Goal: Task Accomplishment & Management: Manage account settings

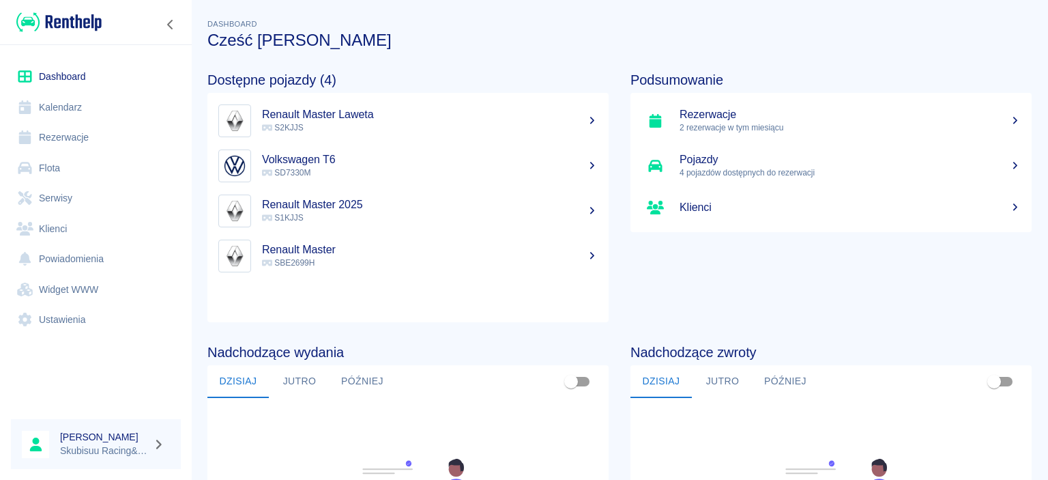
click at [366, 131] on p "S2KJJS" at bounding box center [430, 127] width 336 height 12
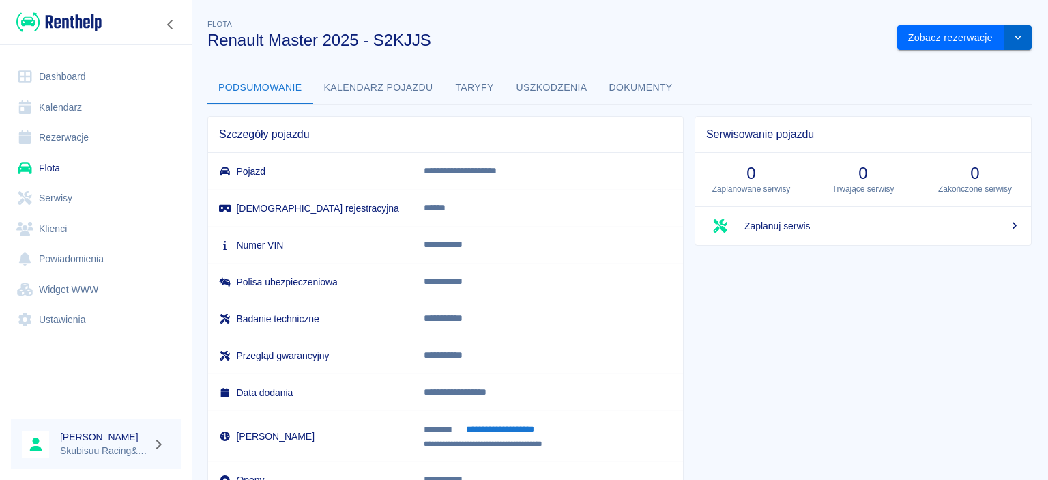
click at [1018, 30] on button "drop-down" at bounding box center [1017, 37] width 27 height 25
click at [1017, 35] on icon "drop-down" at bounding box center [1017, 37] width 11 height 9
click at [969, 37] on button "Zobacz rezerwacje" at bounding box center [950, 37] width 107 height 25
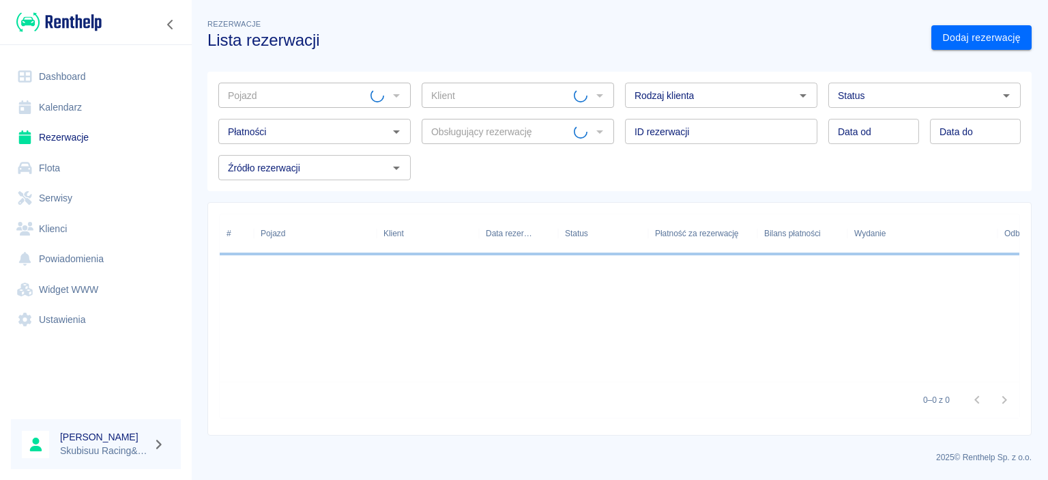
type input "Renault Master 2025 - S2KJJS"
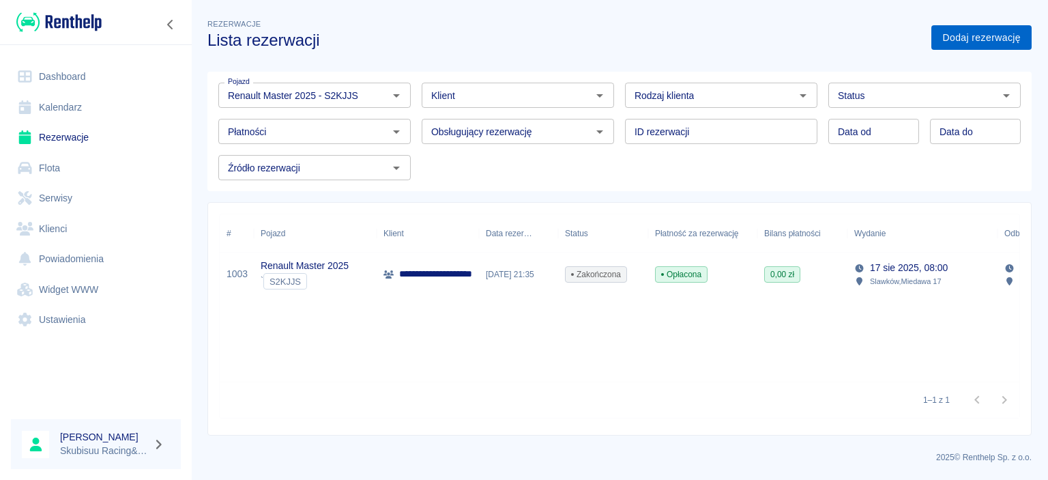
click at [960, 36] on link "Dodaj rezerwację" at bounding box center [981, 37] width 100 height 25
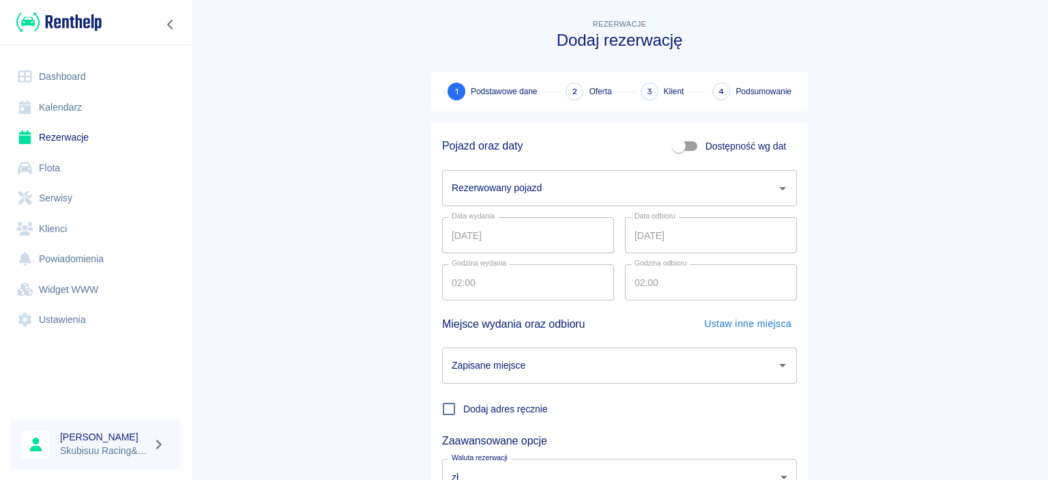
click at [534, 189] on input "Rezerwowany pojazd" at bounding box center [609, 188] width 322 height 24
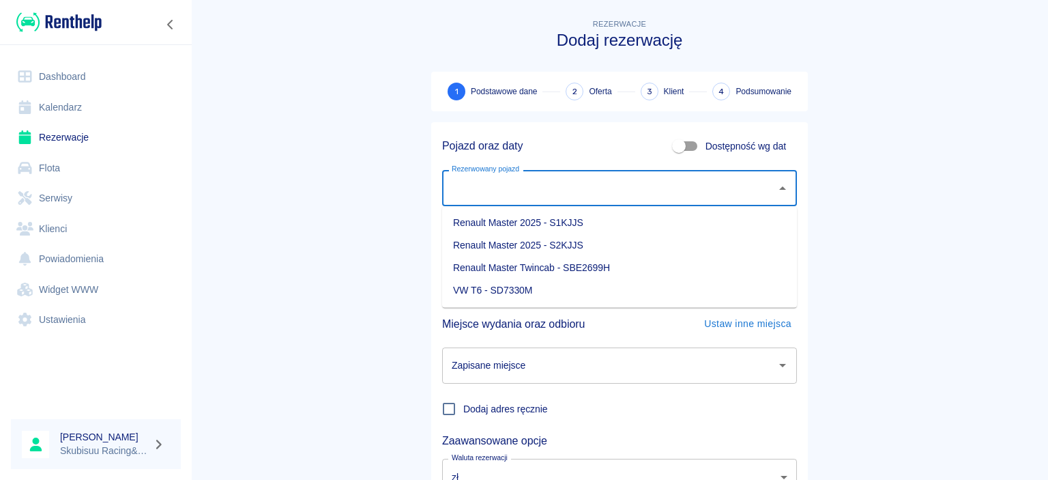
click at [528, 247] on li "Renault Master 2025 - S2KJJS" at bounding box center [619, 245] width 355 height 23
type input "Renault Master 2025 - S2KJJS"
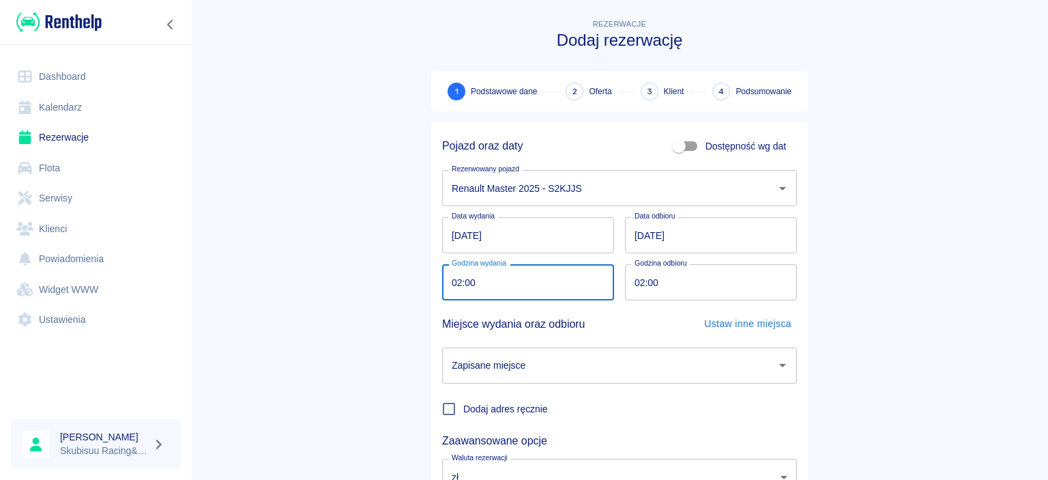
drag, startPoint x: 490, startPoint y: 282, endPoint x: 424, endPoint y: 279, distance: 65.6
click at [442, 280] on input "02:00" at bounding box center [523, 282] width 162 height 36
type input "08:00"
click at [885, 291] on main "Rezerwacje Dodaj rezerwację 1 Podstawowe dane 2 Oferta 3 Klient 4 Podsumowanie …" at bounding box center [619, 284] width 857 height 536
click at [664, 283] on input "02:00" at bounding box center [706, 282] width 162 height 36
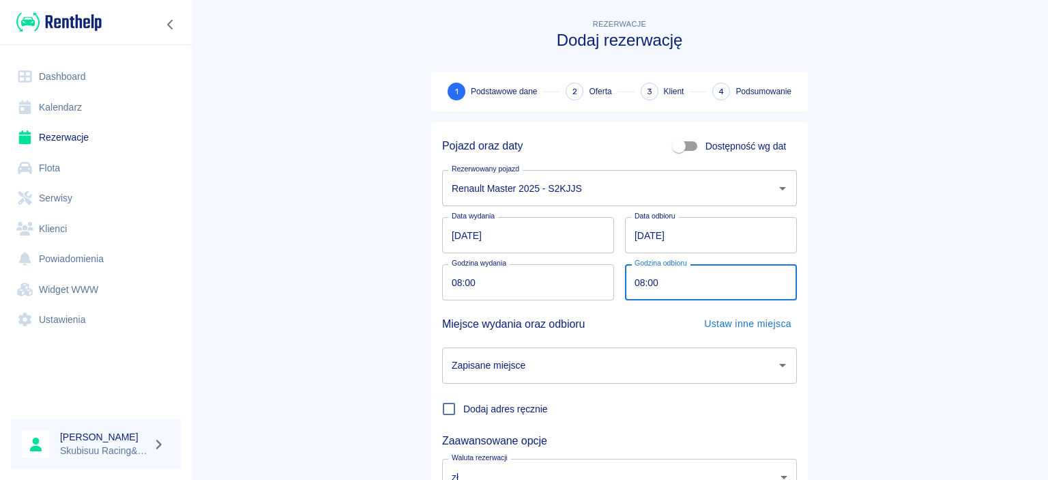
type input "08:00"
click at [891, 270] on main "Rezerwacje Dodaj rezerwację 1 Podstawowe dane 2 Oferta 3 Klient 4 Podsumowanie …" at bounding box center [619, 284] width 857 height 536
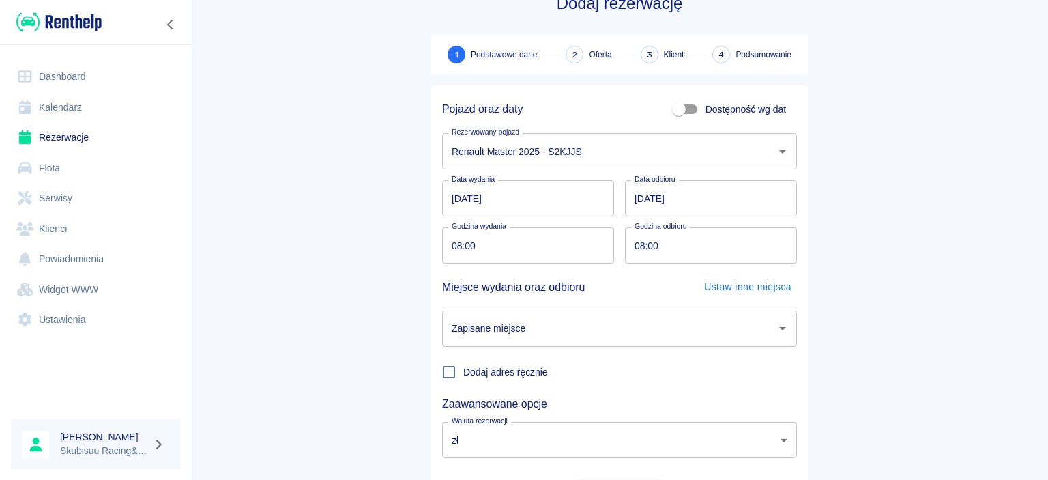
scroll to position [65, 0]
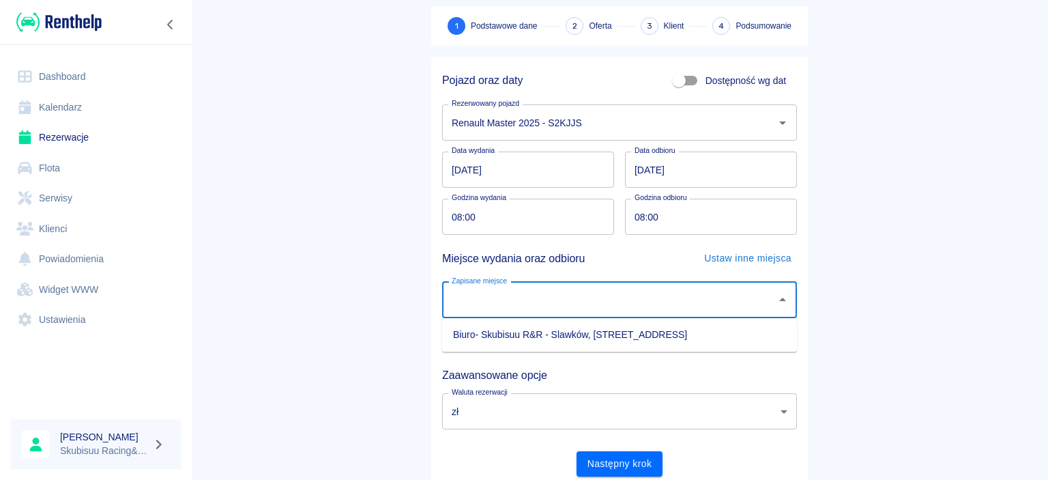
click at [492, 304] on input "Zapisane miejsce" at bounding box center [609, 300] width 322 height 24
click at [499, 327] on li "Biuro- Skubisuu R&R - Slawków, [STREET_ADDRESS]" at bounding box center [619, 334] width 355 height 23
type input "Biuro- Skubisuu R&R - Slawków, [STREET_ADDRESS]"
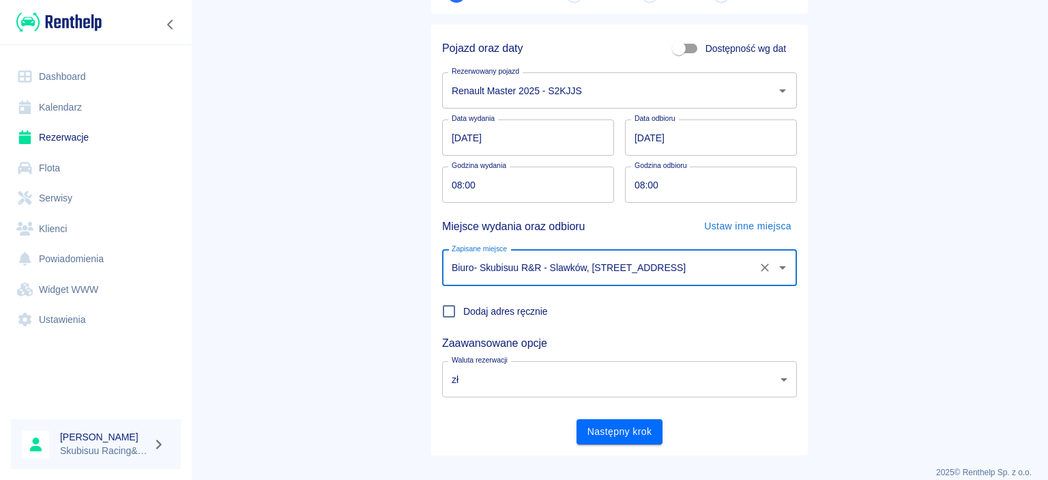
scroll to position [113, 0]
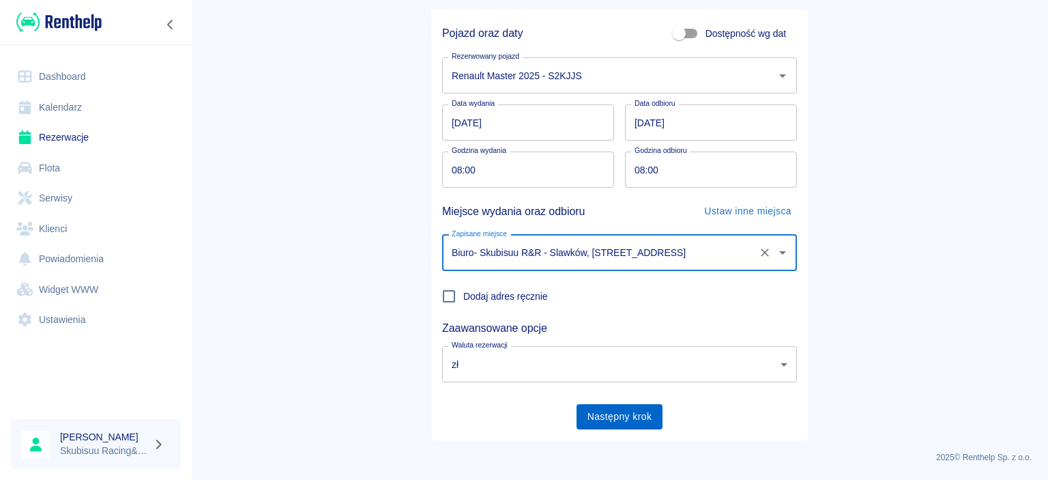
click at [610, 426] on button "Następny krok" at bounding box center [619, 416] width 87 height 25
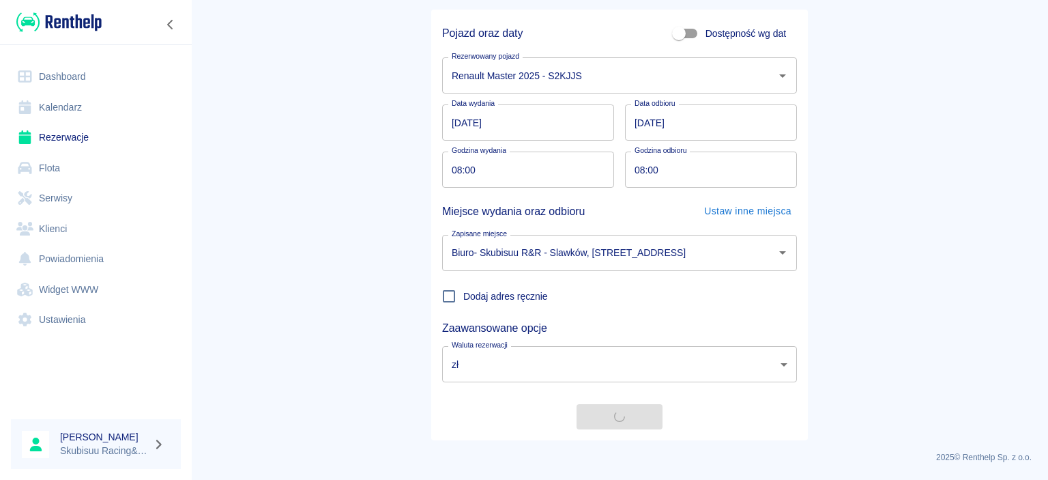
scroll to position [0, 0]
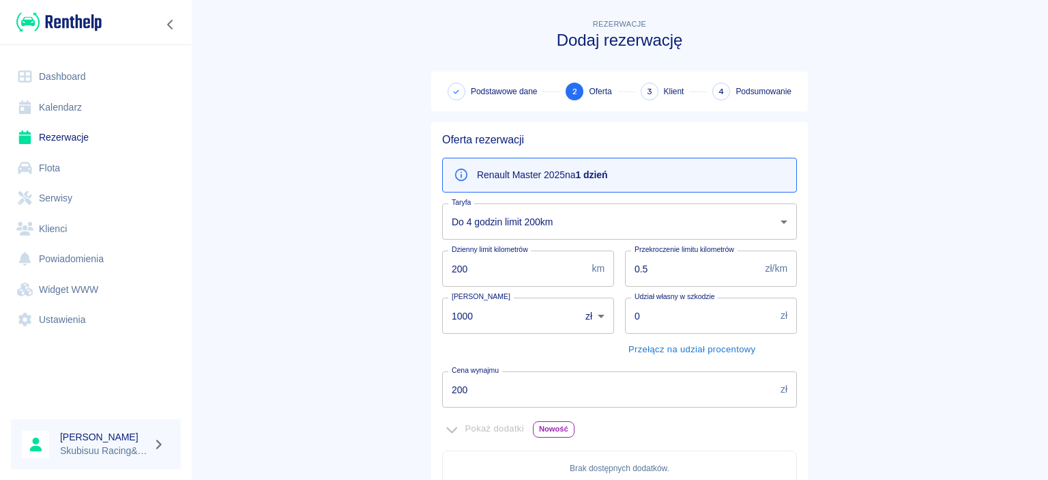
click at [555, 228] on body "Używamy plików Cookies, by zapewnić Ci najlepsze możliwe doświadczenie. Aby dow…" at bounding box center [524, 240] width 1048 height 480
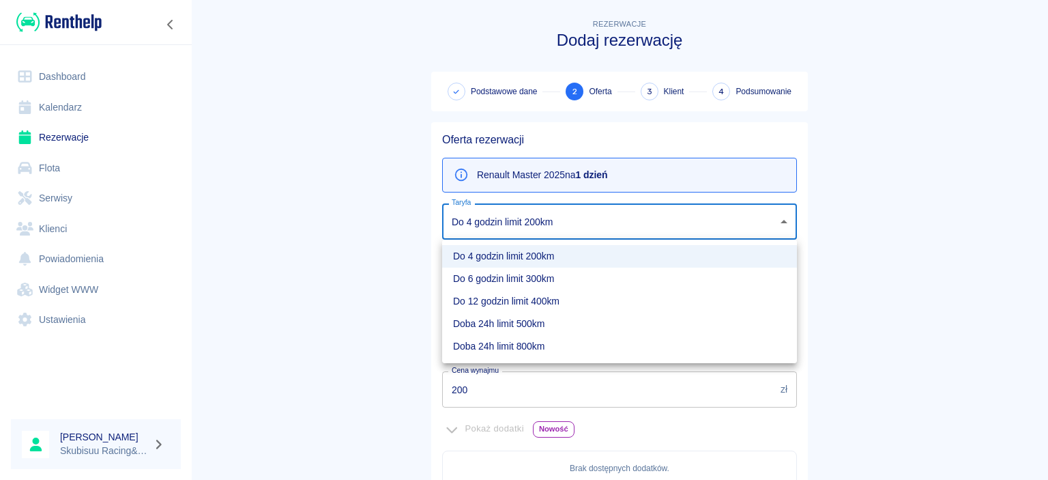
click at [523, 348] on li "Doba 24h limit 800km" at bounding box center [619, 346] width 355 height 23
type input "d943bca2-41cf-4a07-82c1-4f2104e8d482"
type input "800"
type input "400"
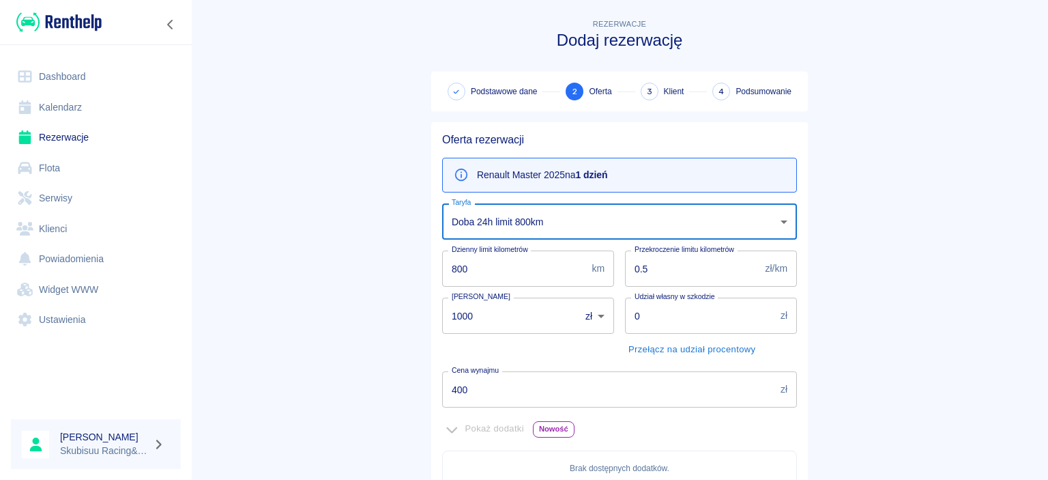
click at [904, 302] on main "Rezerwacje Dodaj rezerwację Podstawowe dane 2 Oferta 3 Klient 4 Podsumowanie Of…" at bounding box center [619, 382] width 857 height 732
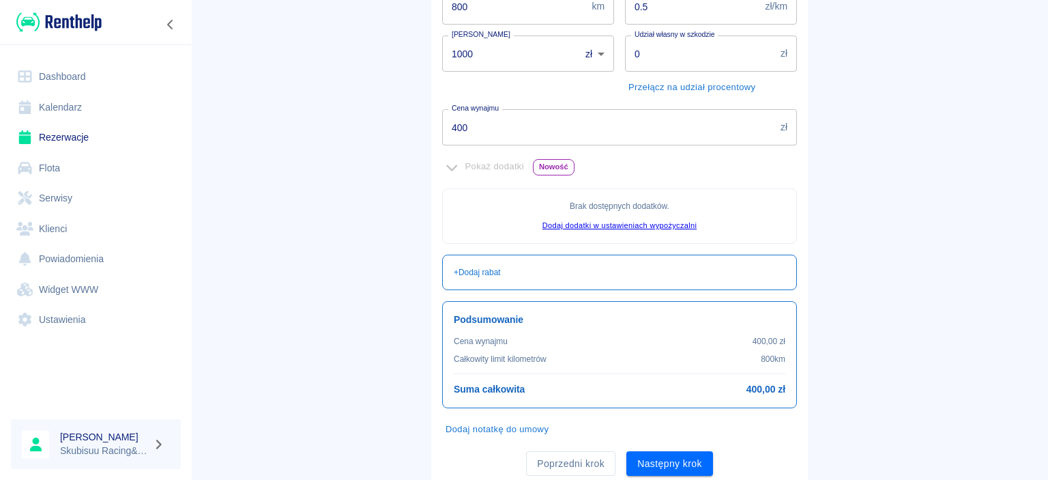
scroll to position [307, 0]
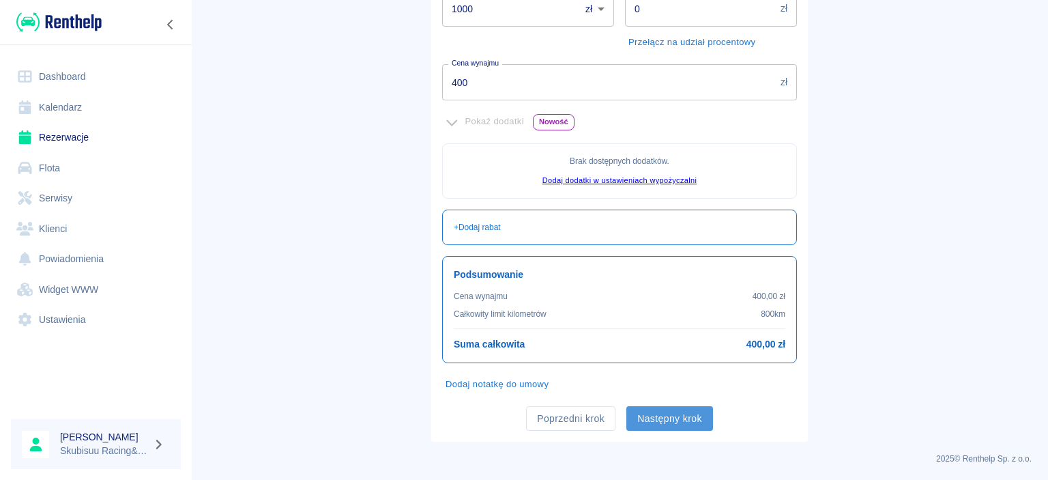
click at [683, 413] on button "Następny krok" at bounding box center [669, 418] width 87 height 25
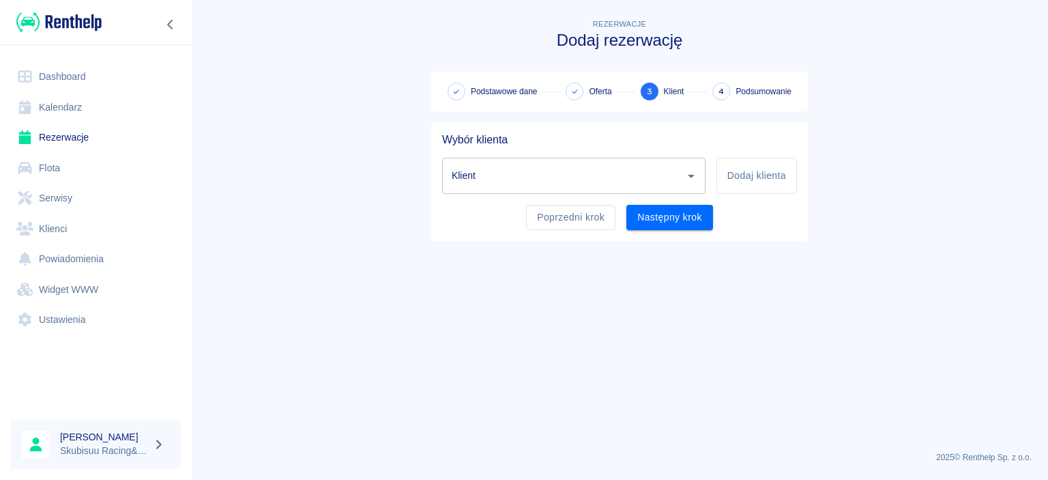
click at [572, 168] on input "Klient" at bounding box center [563, 176] width 231 height 24
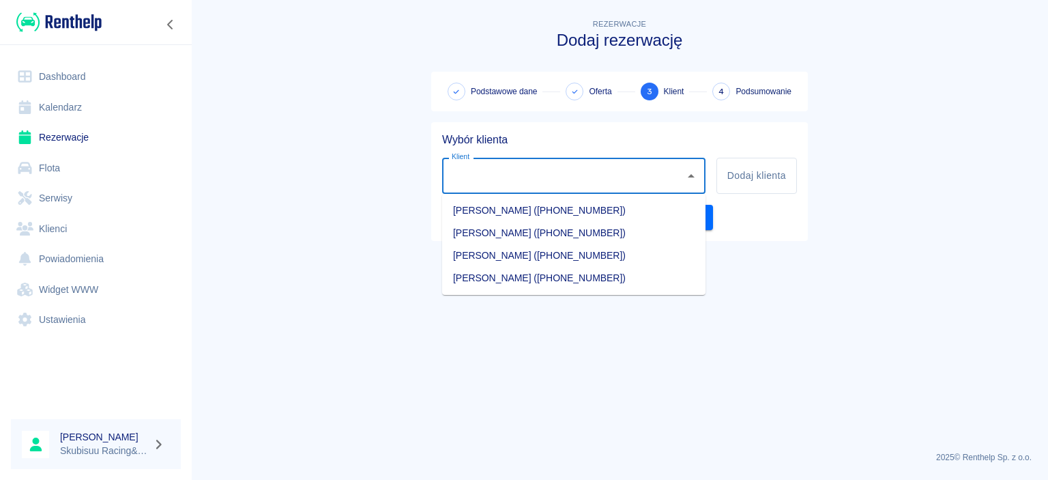
click at [509, 280] on li "Tomasz Wacławek (+48570171007)" at bounding box center [573, 278] width 263 height 23
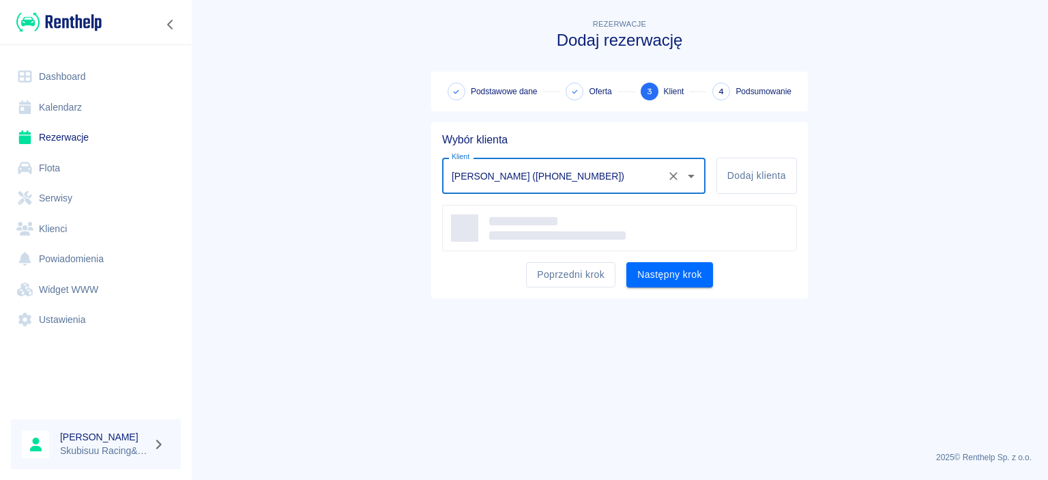
type input "Tomasz Wacławek (+48570171007)"
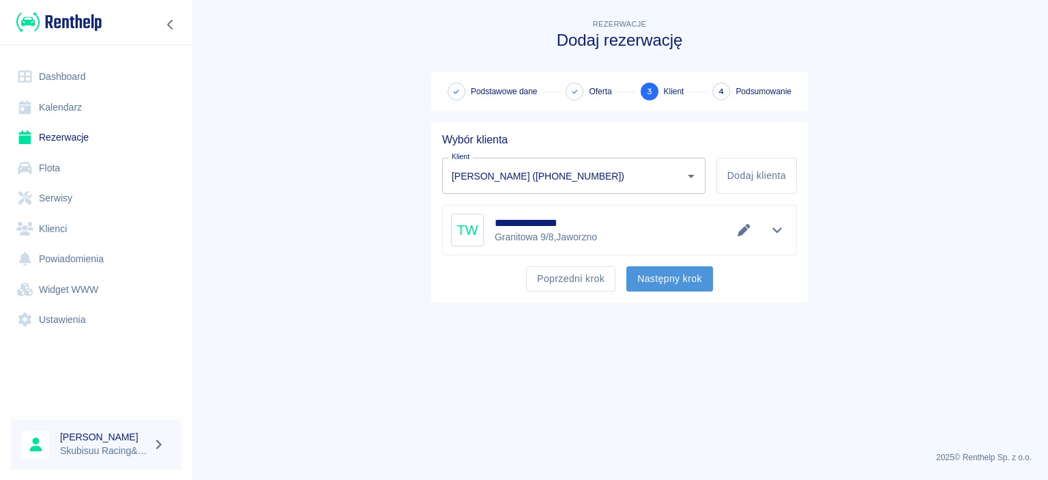
click at [666, 278] on button "Następny krok" at bounding box center [669, 278] width 87 height 25
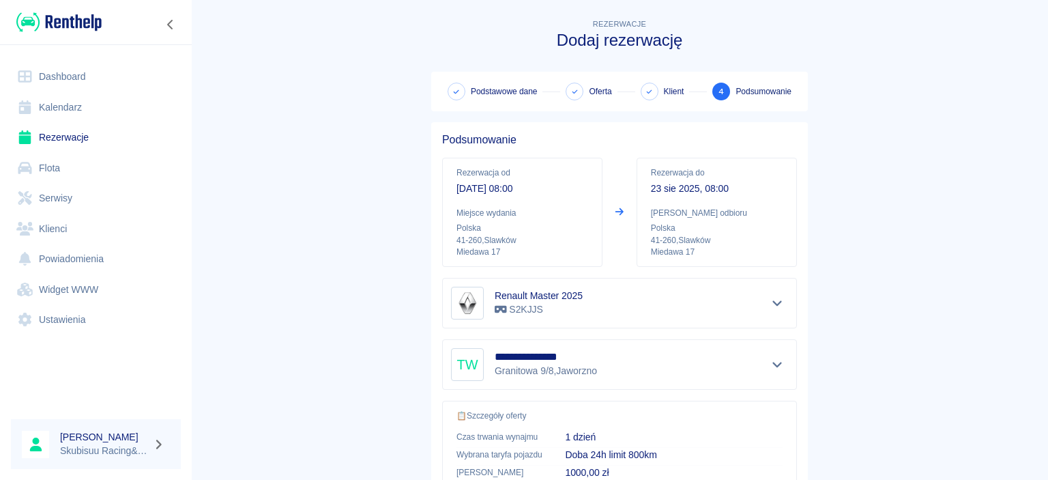
scroll to position [254, 0]
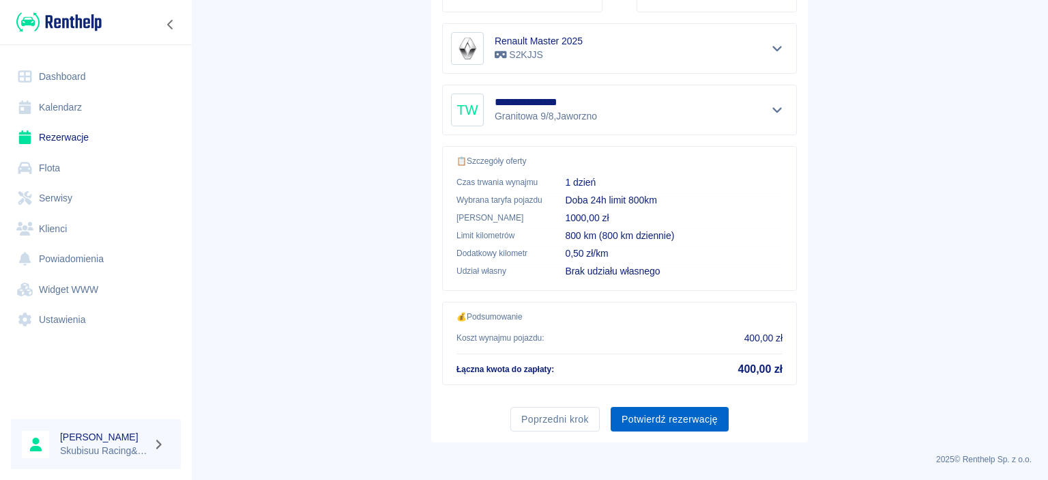
click at [662, 416] on button "Potwierdź rezerwację" at bounding box center [670, 419] width 118 height 25
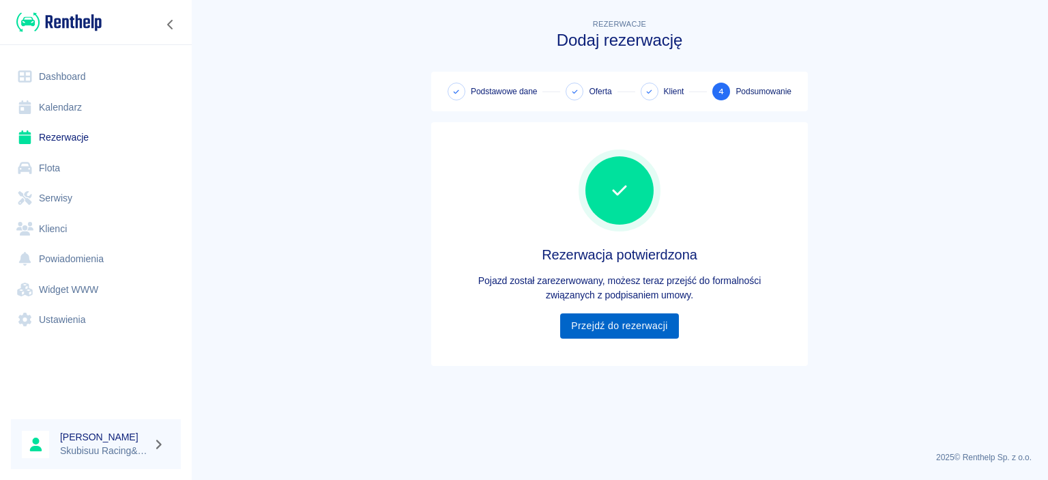
click at [656, 327] on link "Przejdź do rezerwacji" at bounding box center [619, 325] width 118 height 25
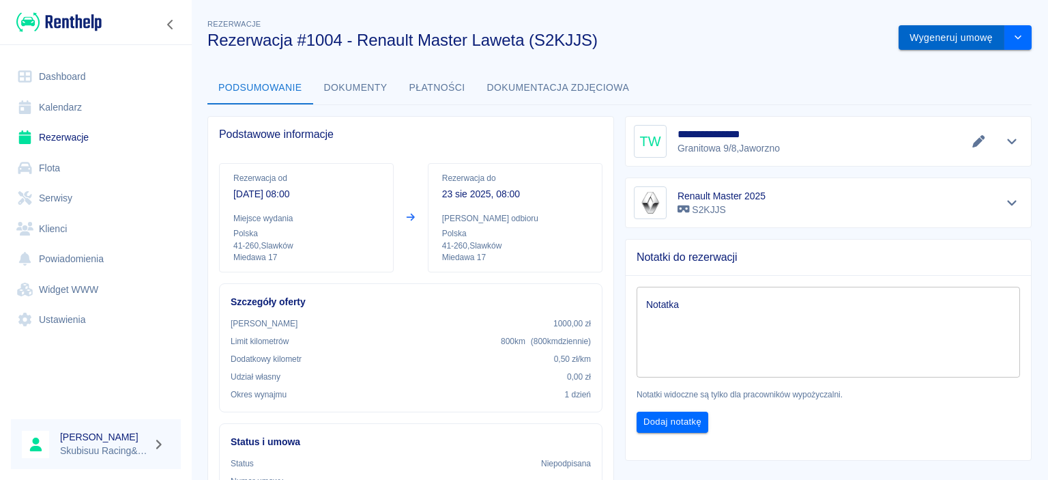
click at [989, 40] on button "Wygeneruj umowę" at bounding box center [951, 37] width 106 height 25
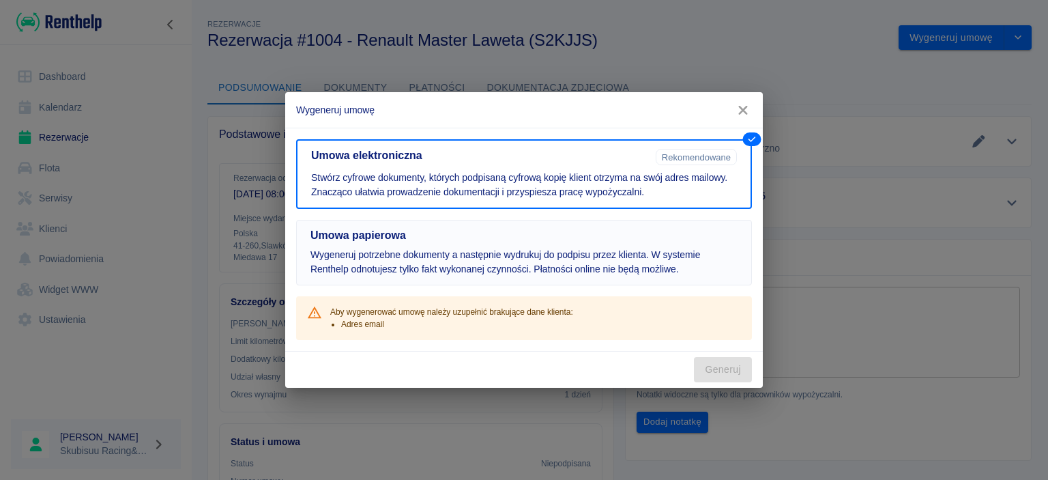
click at [634, 267] on p "Wygeneruj potrzebne dokumenty a następnie wydrukuj do podpisu przez klienta. W …" at bounding box center [523, 262] width 427 height 29
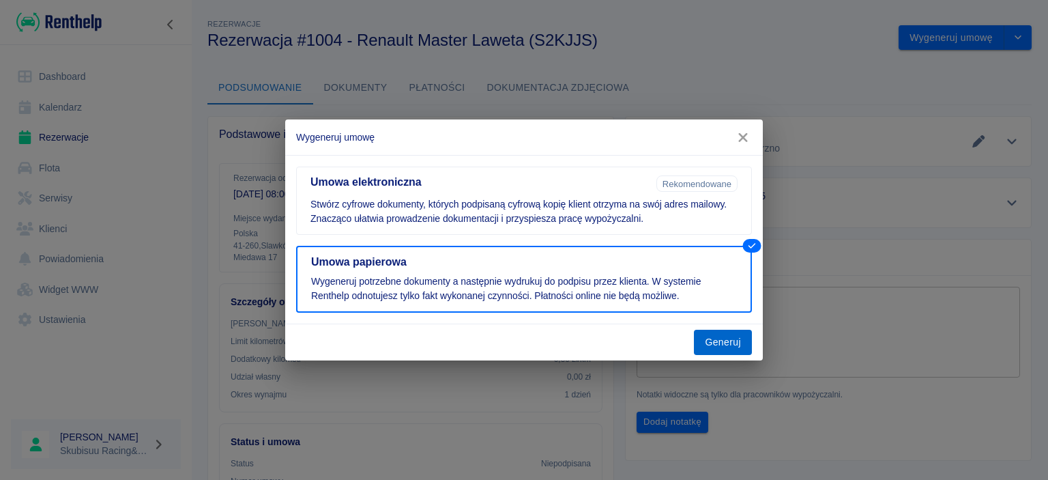
click at [718, 348] on button "Generuj" at bounding box center [723, 341] width 58 height 25
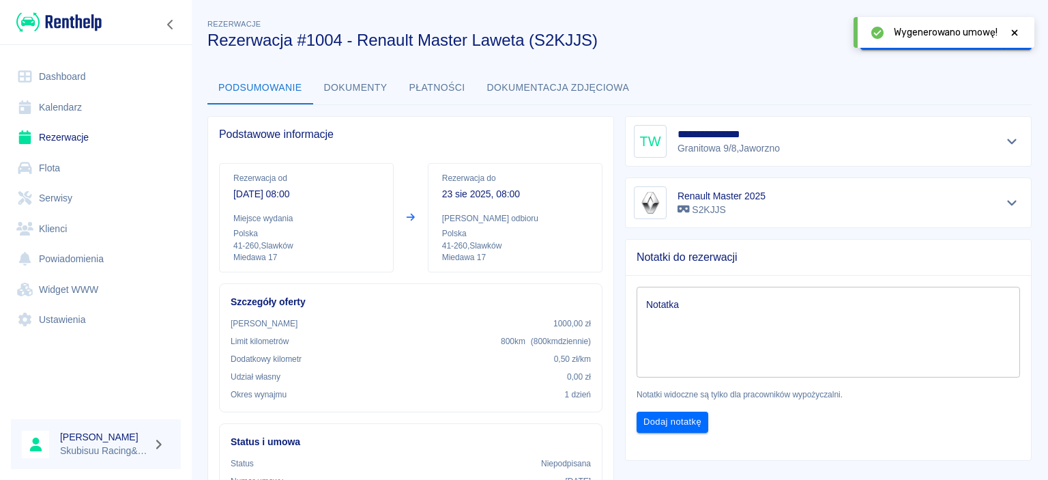
click at [939, 37] on span "Wygenerowano umowę!" at bounding box center [946, 32] width 104 height 14
click at [1008, 31] on div "Wygenerowano umowę!" at bounding box center [957, 32] width 127 height 14
click at [1020, 34] on div "Wygenerowano umowę!" at bounding box center [943, 32] width 181 height 31
click at [1014, 34] on icon at bounding box center [1015, 32] width 6 height 6
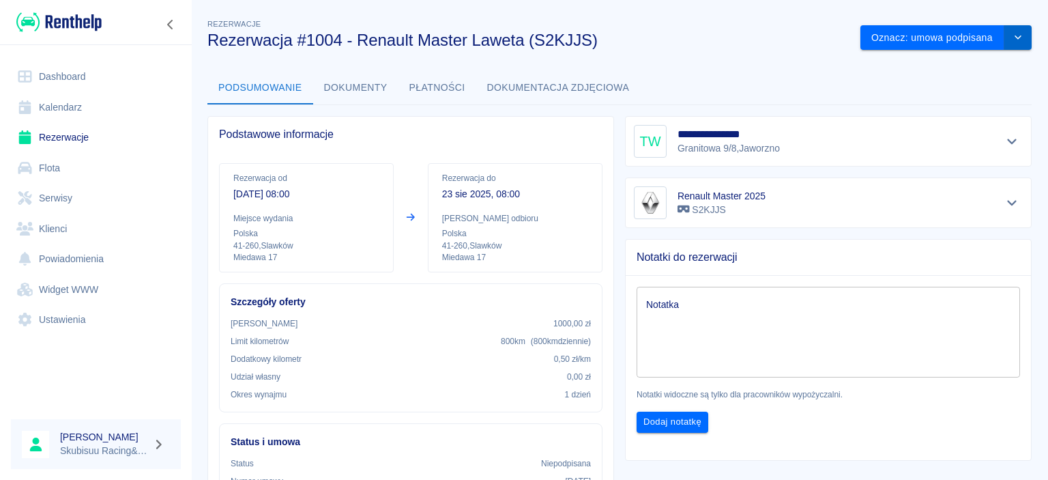
click at [1014, 37] on icon "drop-down" at bounding box center [1017, 37] width 11 height 9
click at [973, 37] on button "Oznacz: umowa podpisana" at bounding box center [932, 37] width 144 height 25
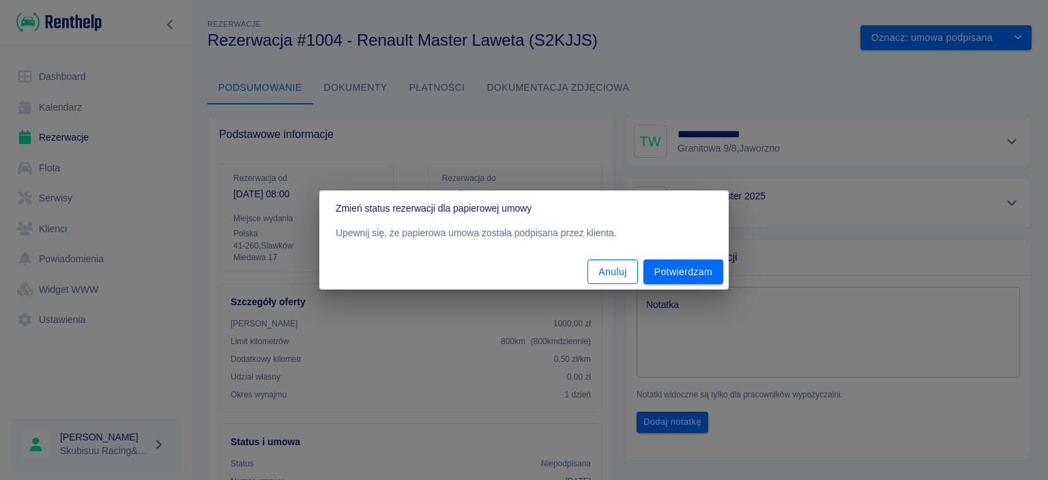
click at [615, 274] on button "Anuluj" at bounding box center [612, 271] width 50 height 25
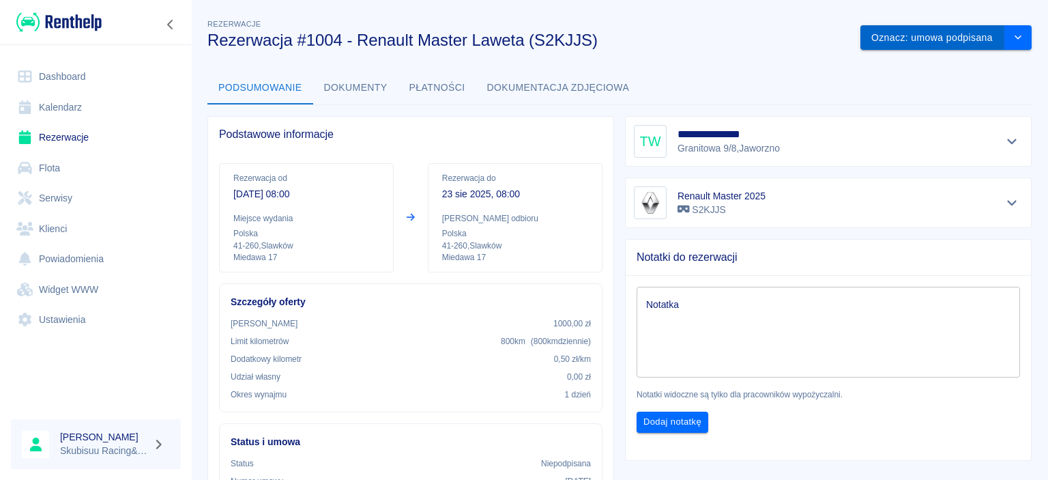
click at [935, 43] on button "Oznacz: umowa podpisana" at bounding box center [932, 37] width 144 height 25
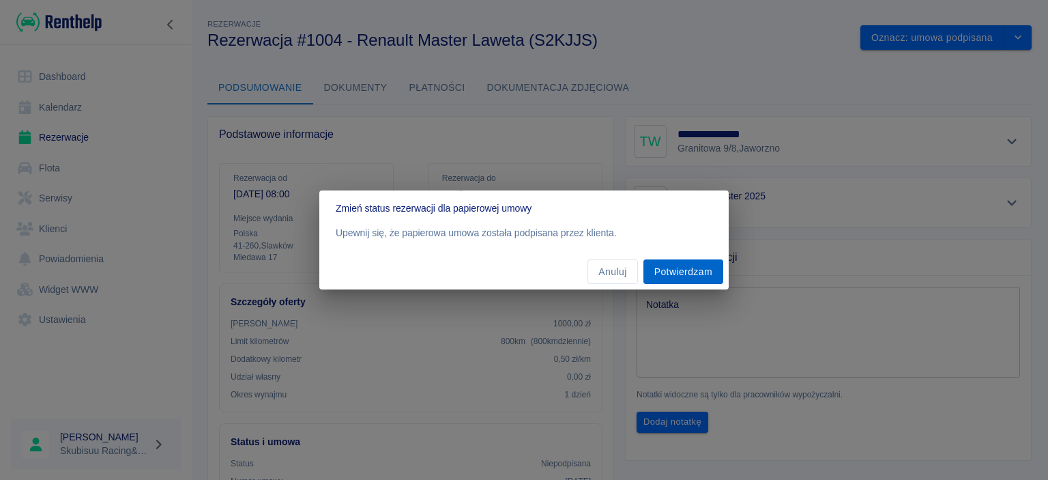
click at [687, 270] on button "Potwierdzam" at bounding box center [683, 271] width 80 height 25
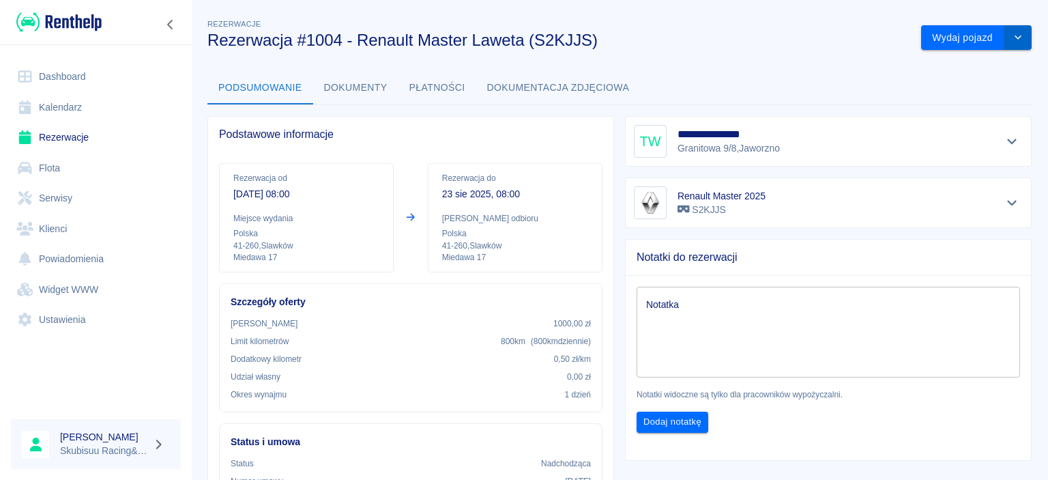
click at [1020, 37] on icon "drop-down" at bounding box center [1017, 37] width 11 height 9
click at [804, 86] on div "Podsumowanie Dokumenty Płatności Dokumentacja zdjęciowa" at bounding box center [619, 88] width 824 height 33
click at [362, 91] on button "Dokumenty" at bounding box center [355, 88] width 85 height 33
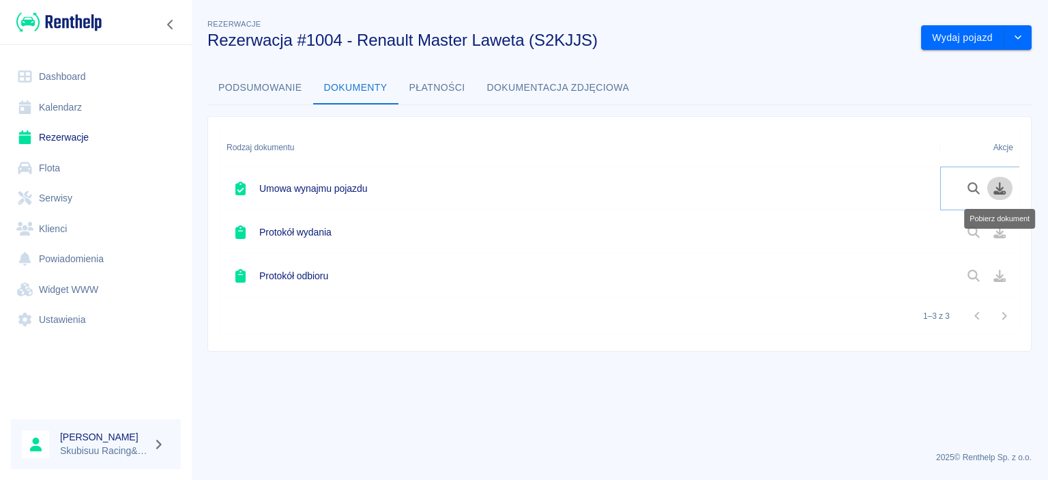
click at [999, 192] on icon "Pobierz dokument" at bounding box center [1000, 188] width 12 height 12
click at [957, 34] on button "Wydaj pojazd" at bounding box center [962, 37] width 83 height 25
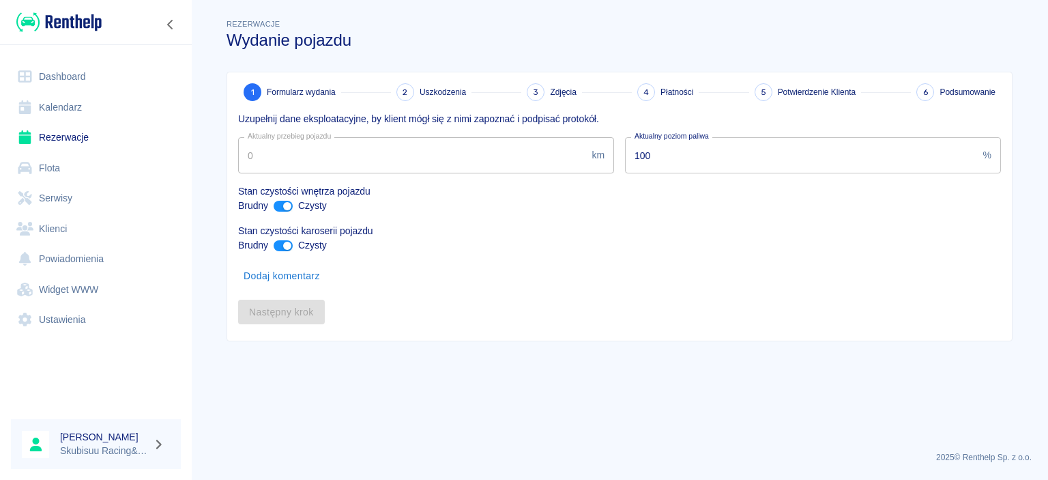
type input "2305"
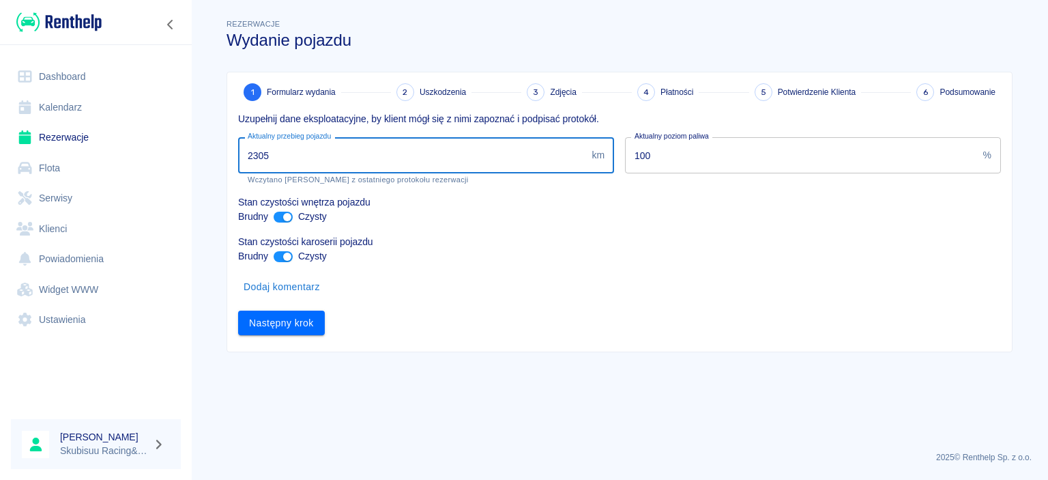
drag, startPoint x: 321, startPoint y: 155, endPoint x: 153, endPoint y: 172, distance: 168.7
click at [238, 172] on input "2305" at bounding box center [412, 155] width 348 height 36
type input "3810"
click at [301, 318] on button "Następny krok" at bounding box center [281, 322] width 87 height 25
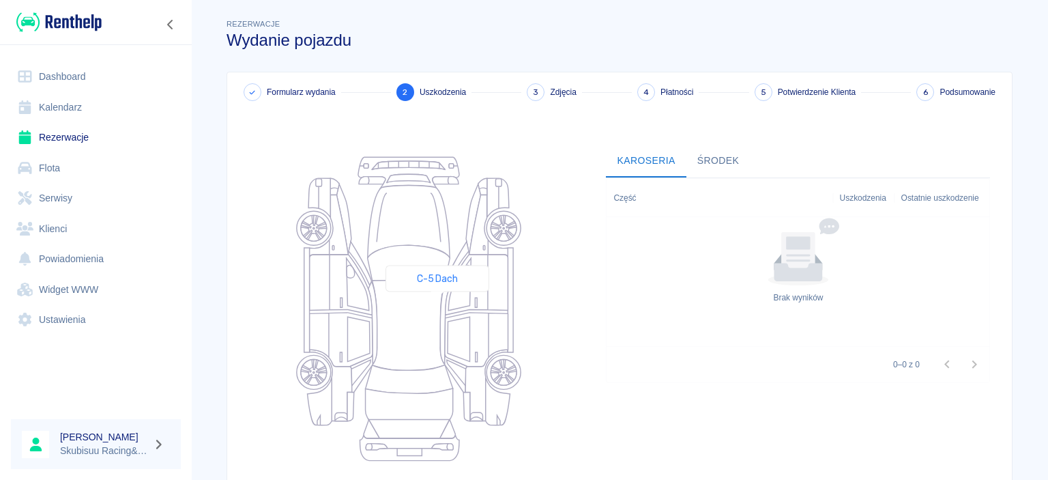
scroll to position [134, 0]
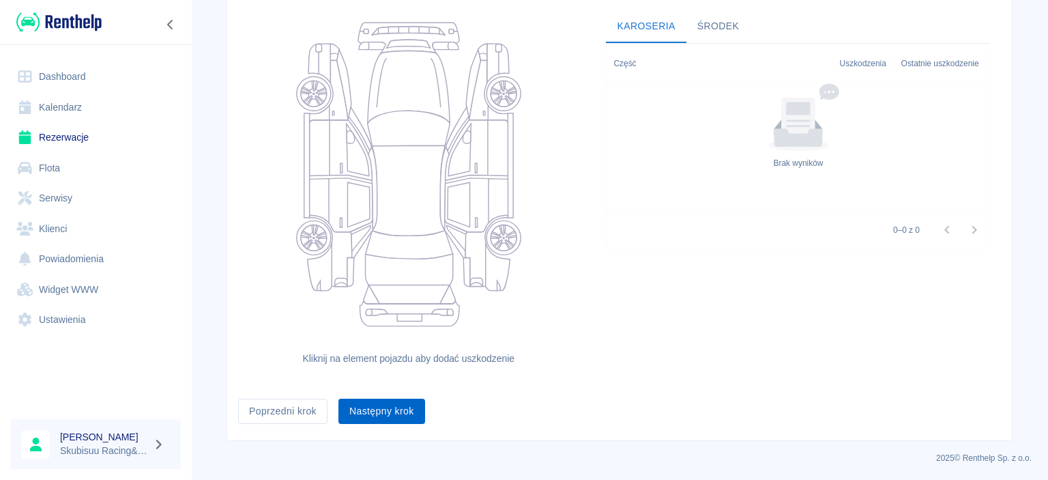
click at [381, 421] on button "Następny krok" at bounding box center [381, 410] width 87 height 25
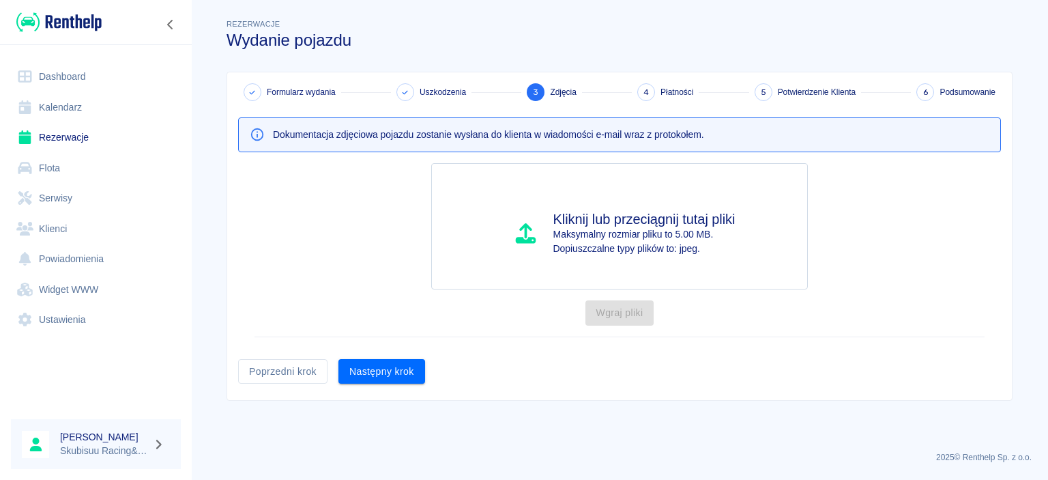
scroll to position [0, 0]
click at [398, 364] on button "Następny krok" at bounding box center [381, 371] width 87 height 25
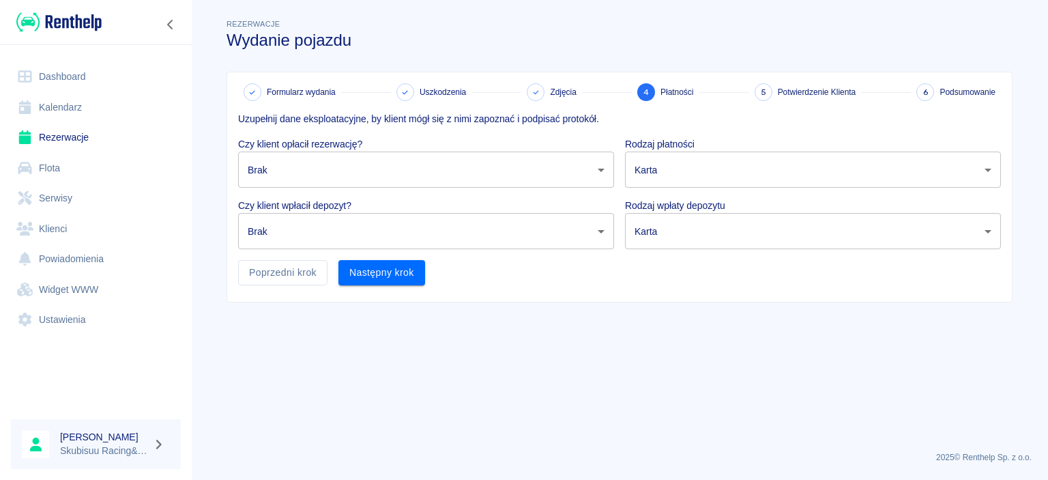
click at [356, 168] on body "Używamy plików Cookies, by zapewnić Ci najlepsze możliwe doświadczenie. Aby dow…" at bounding box center [524, 240] width 1048 height 480
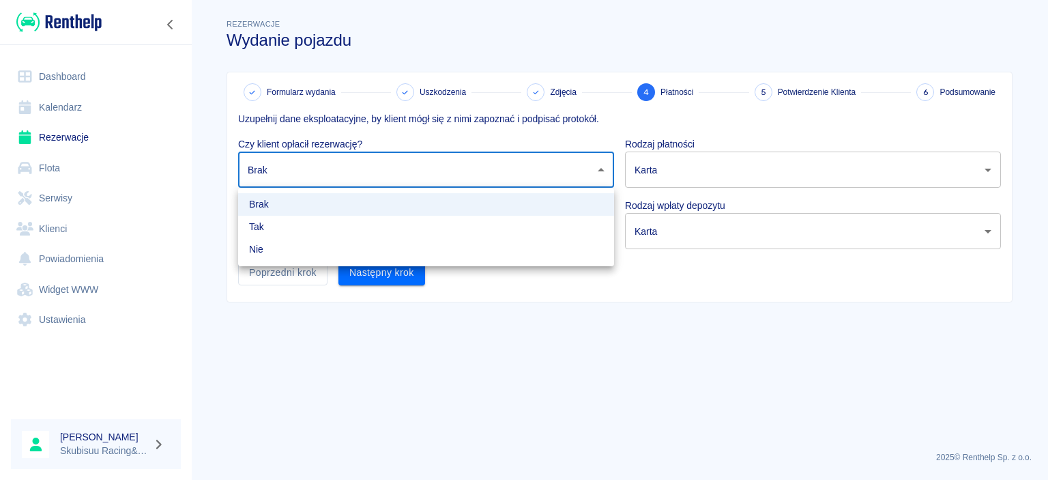
click at [684, 173] on div at bounding box center [524, 240] width 1048 height 480
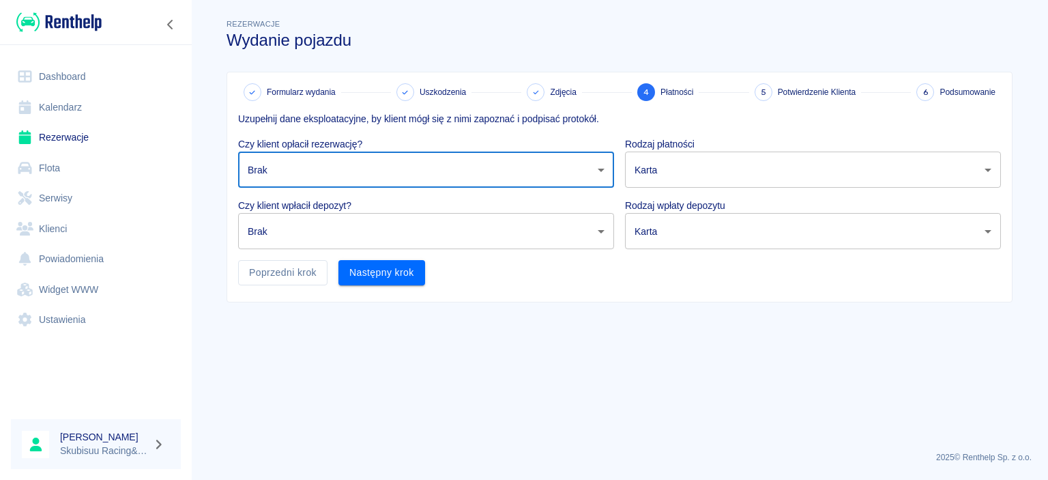
click at [694, 172] on body "Używamy plików Cookies, by zapewnić Ci najlepsze możliwe doświadczenie. Aby dow…" at bounding box center [524, 240] width 1048 height 480
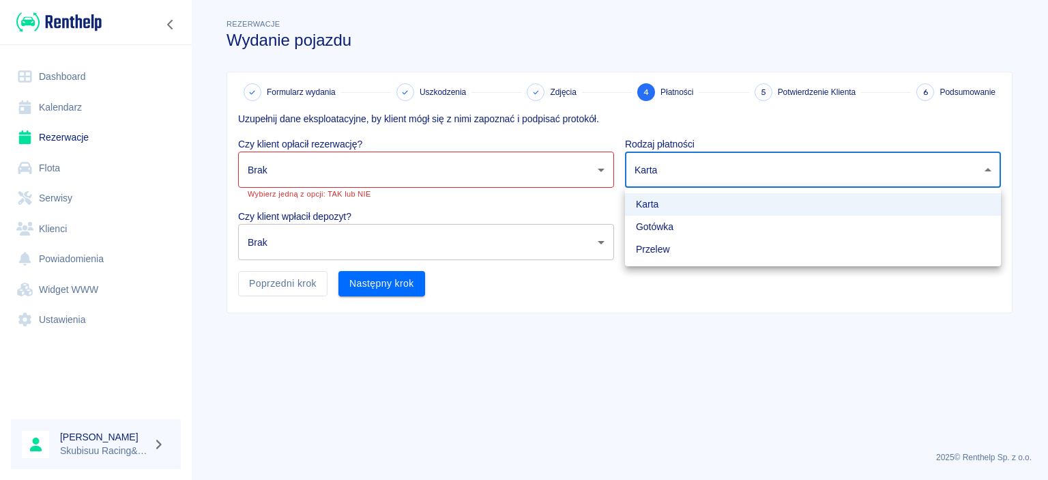
click at [679, 231] on li "Gotówka" at bounding box center [813, 227] width 376 height 23
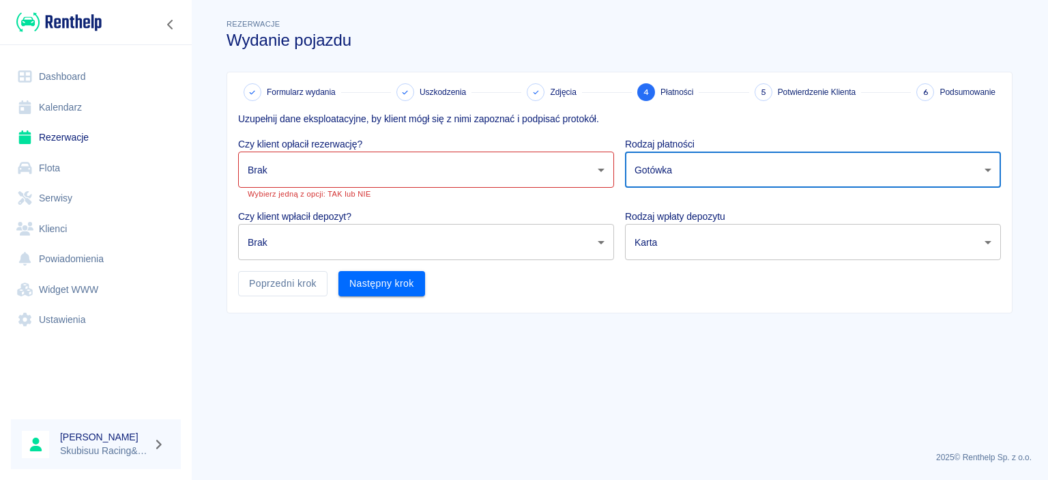
type input "cash"
click at [396, 173] on body "Używamy plików Cookies, by zapewnić Ci najlepsze możliwe doświadczenie. Aby dow…" at bounding box center [524, 240] width 1048 height 480
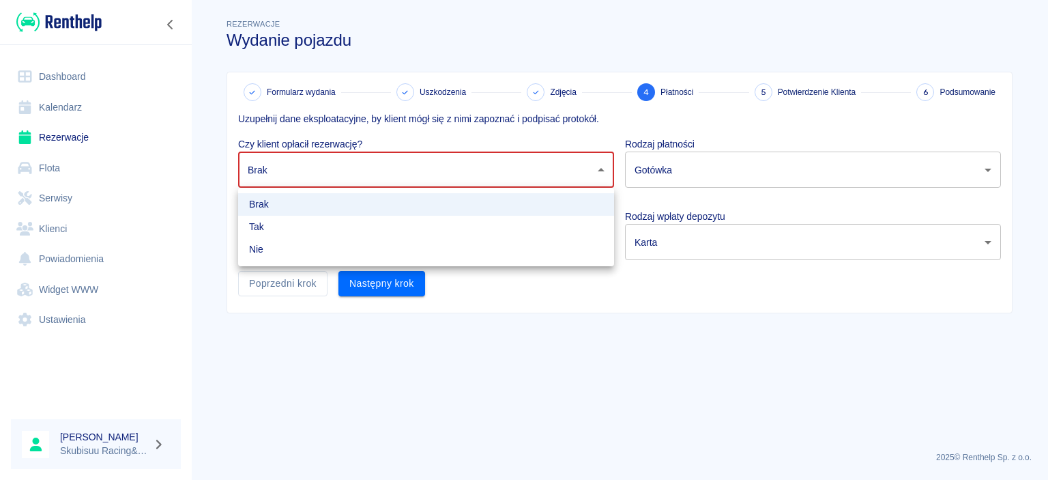
click at [370, 226] on li "Tak" at bounding box center [426, 227] width 376 height 23
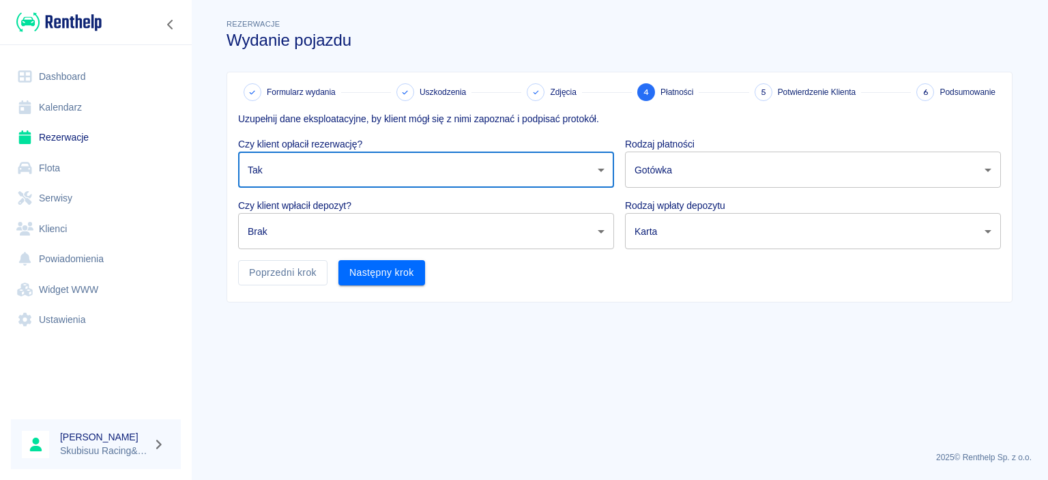
type input "true"
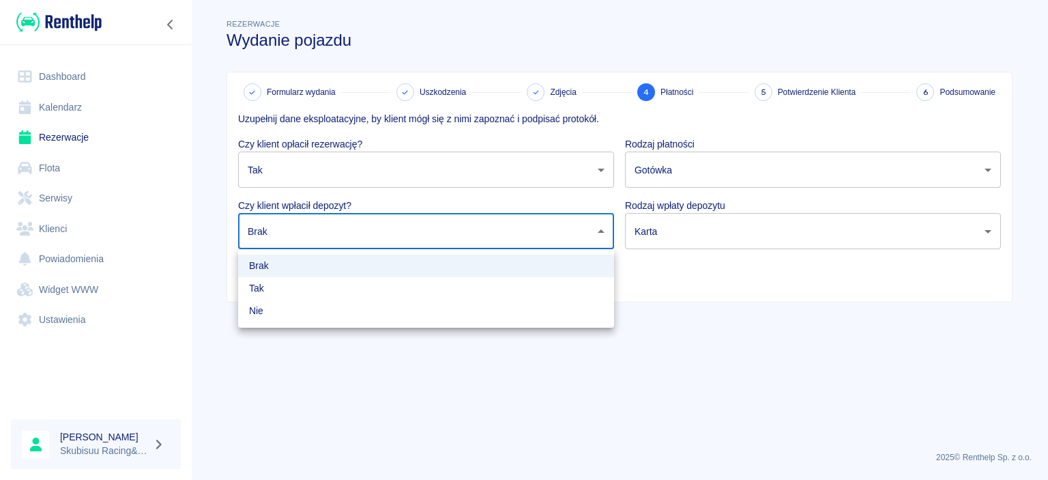
click at [417, 231] on body "Używamy plików Cookies, by zapewnić Ci najlepsze możliwe doświadczenie. Aby dow…" at bounding box center [524, 240] width 1048 height 480
click at [394, 289] on li "Tak" at bounding box center [426, 288] width 376 height 23
type input "true"
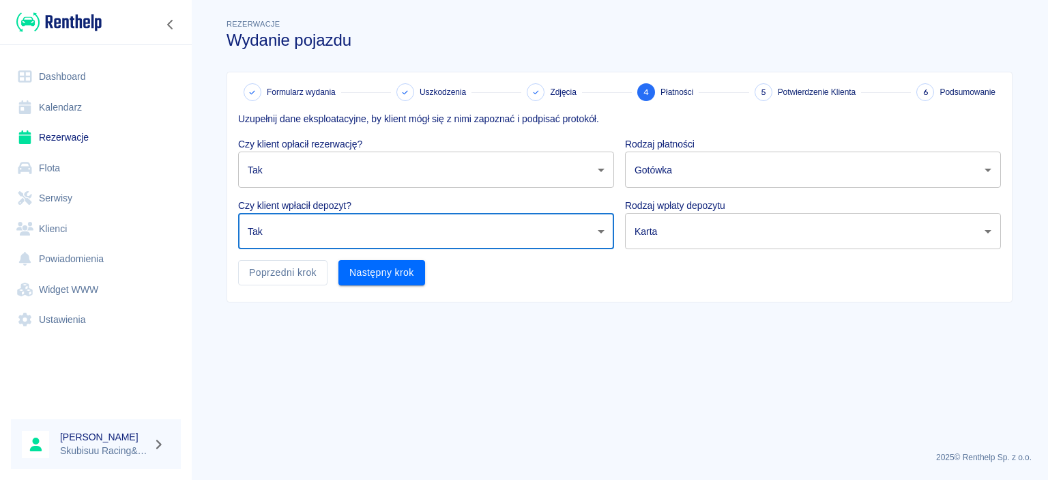
click at [716, 233] on body "Używamy plików Cookies, by zapewnić Ci najlepsze możliwe doświadczenie. Aby dow…" at bounding box center [524, 240] width 1048 height 480
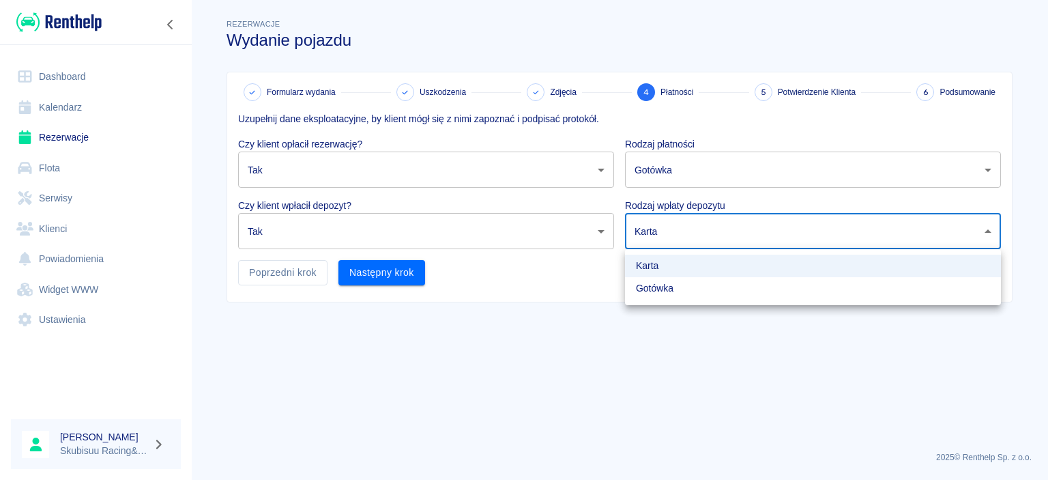
click at [688, 283] on li "Gotówka" at bounding box center [813, 288] width 376 height 23
type input "cash"
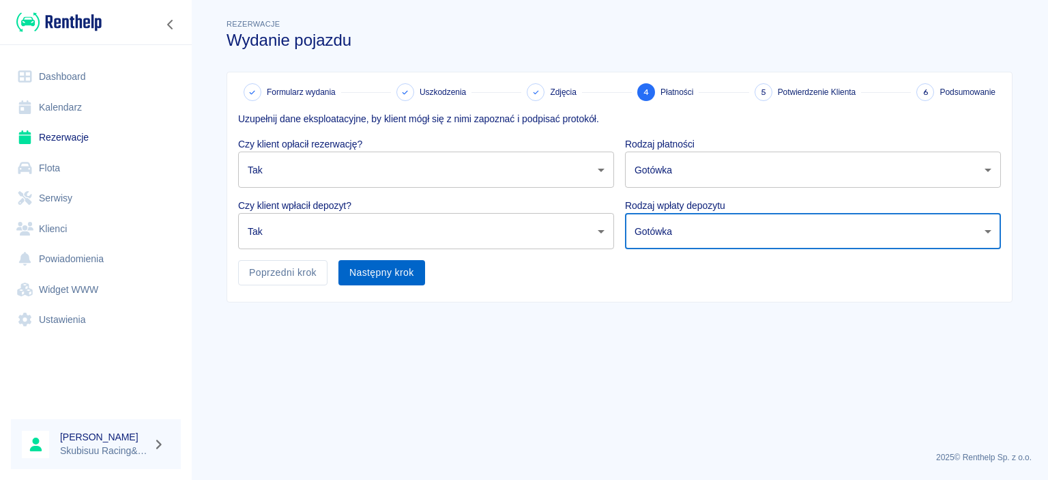
click at [413, 278] on button "Następny krok" at bounding box center [381, 272] width 87 height 25
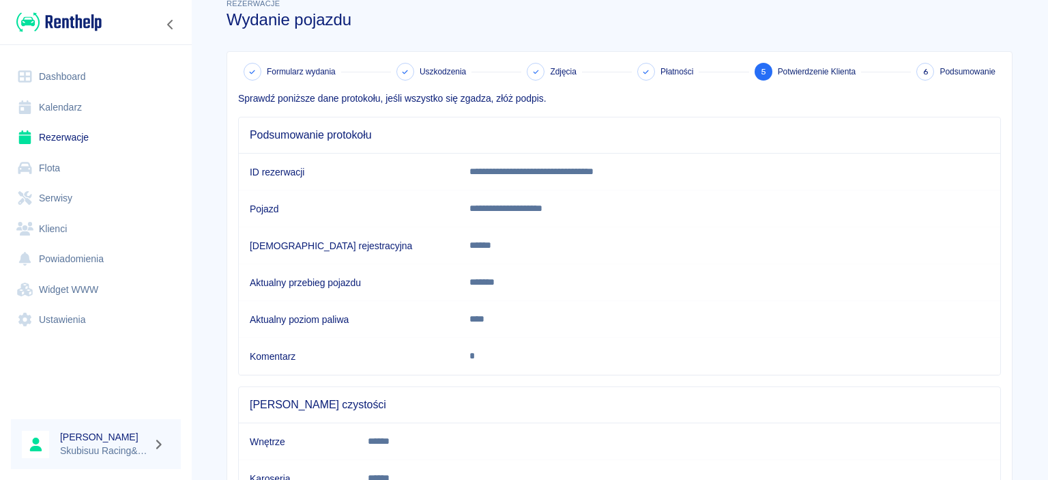
scroll to position [128, 0]
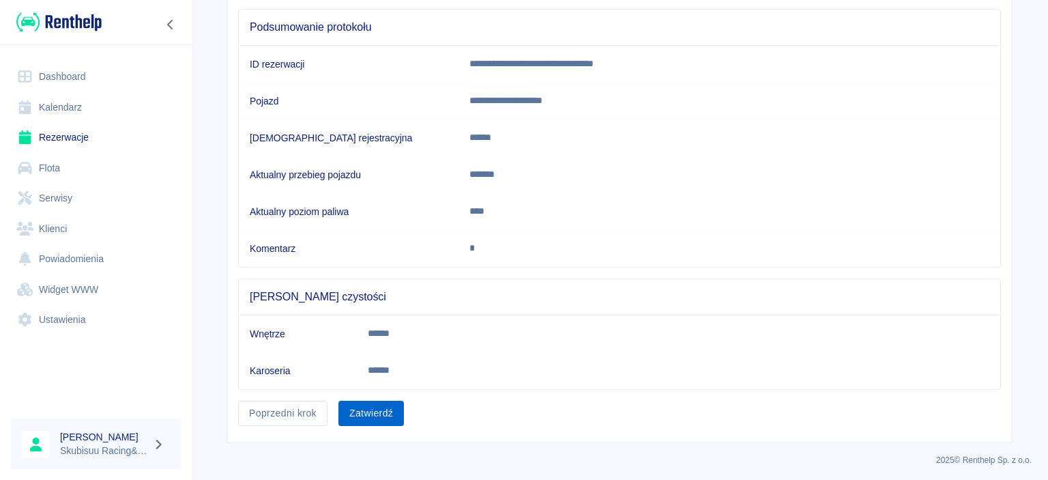
click at [381, 415] on button "Zatwierdź" at bounding box center [370, 412] width 65 height 25
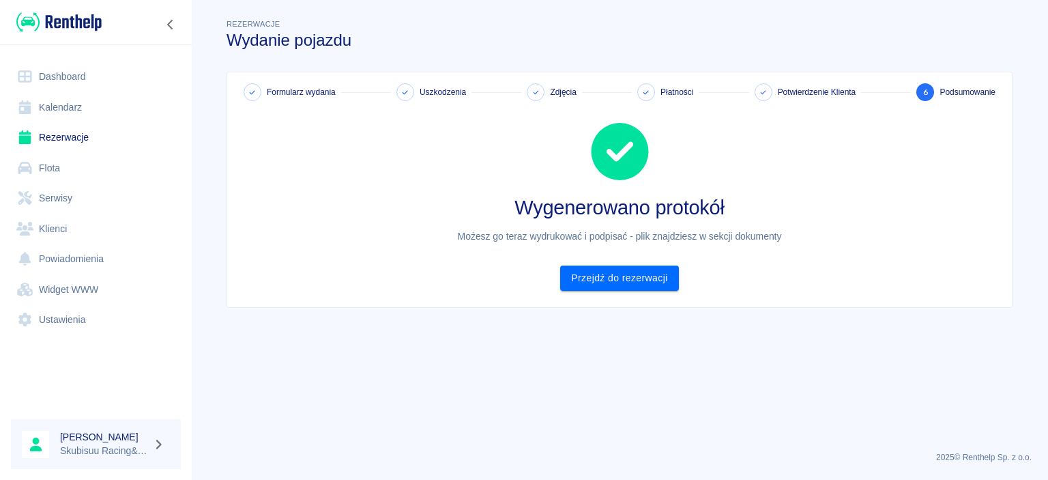
scroll to position [0, 0]
click at [608, 286] on link "Przejdź do rezerwacji" at bounding box center [619, 277] width 118 height 25
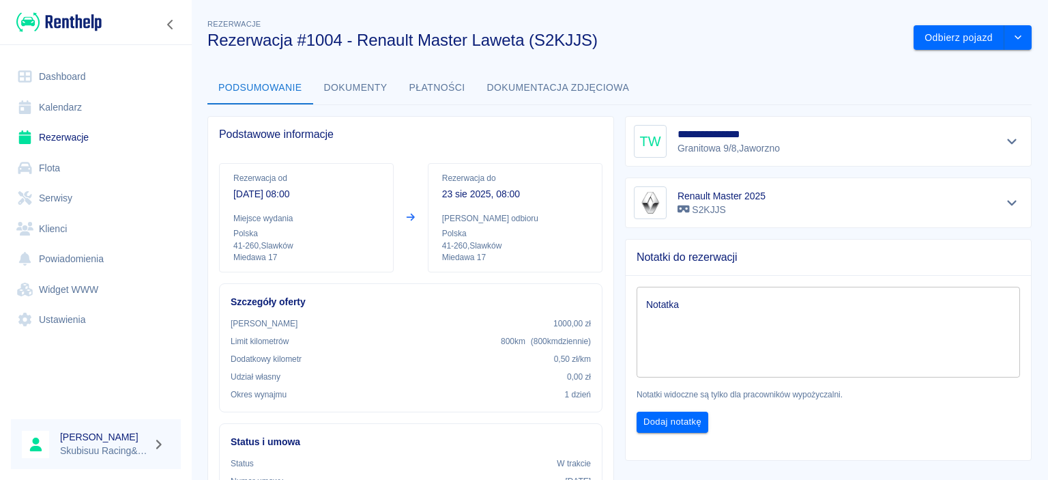
click at [74, 78] on link "Dashboard" at bounding box center [96, 76] width 170 height 31
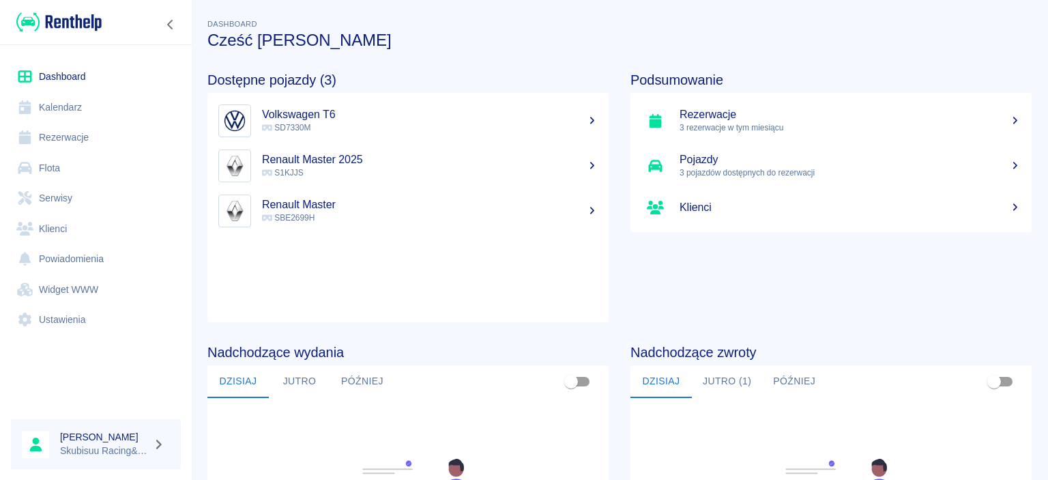
click at [118, 129] on link "Rezerwacje" at bounding box center [96, 137] width 170 height 31
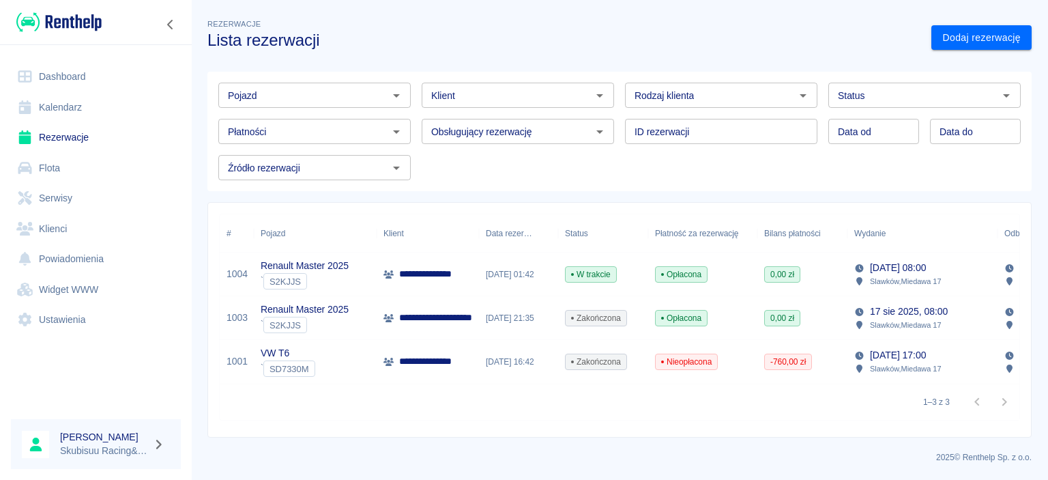
click at [103, 179] on link "Flota" at bounding box center [96, 168] width 170 height 31
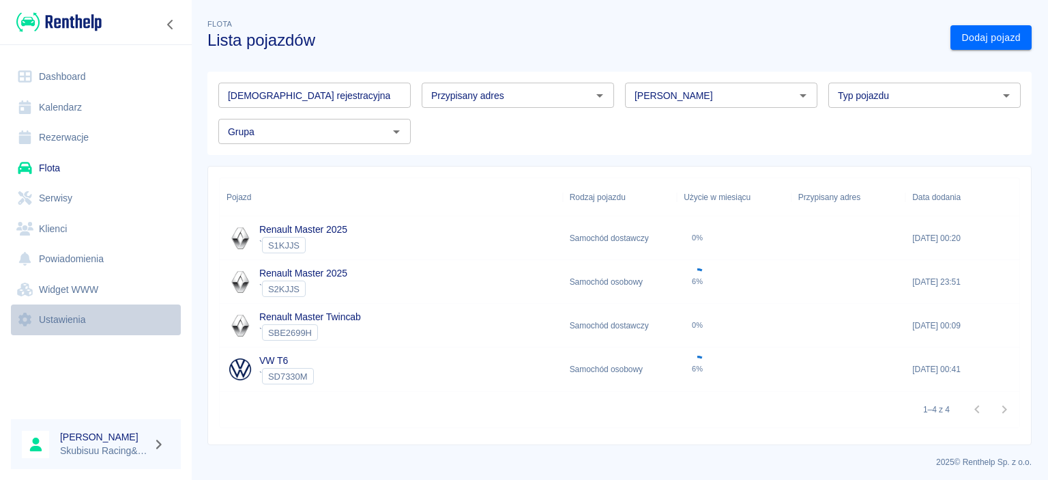
click at [83, 314] on link "Ustawienia" at bounding box center [96, 319] width 170 height 31
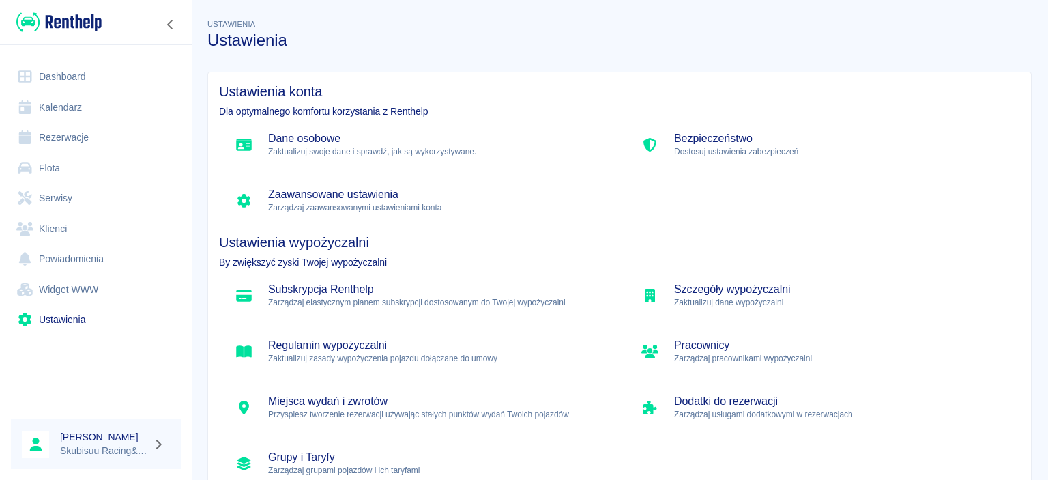
click at [334, 358] on p "Zaktualizuj zasady wypożyczenia pojazdu dołączane do umowy" at bounding box center [435, 358] width 335 height 12
click at [381, 153] on p "Zaktualizuj swoje dane i sprawdź, jak są wykorzystywane." at bounding box center [435, 151] width 335 height 12
click at [695, 295] on h5 "Szczegóły wypożyczalni" at bounding box center [841, 289] width 335 height 14
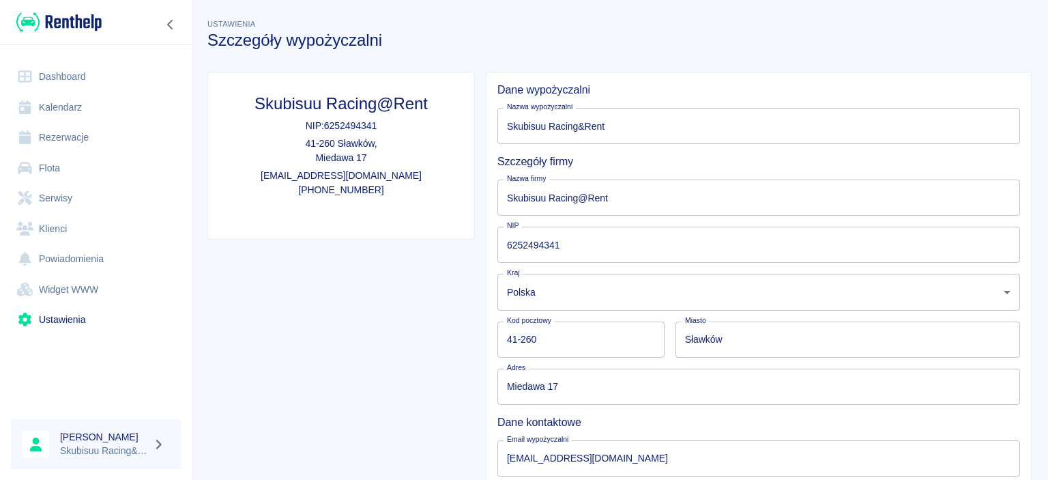
type input "Skubisuu Racing&Rent"
type input "Skubisuu Racing@Rent"
type input "6252494341"
type input "41-260"
type input "Sławków"
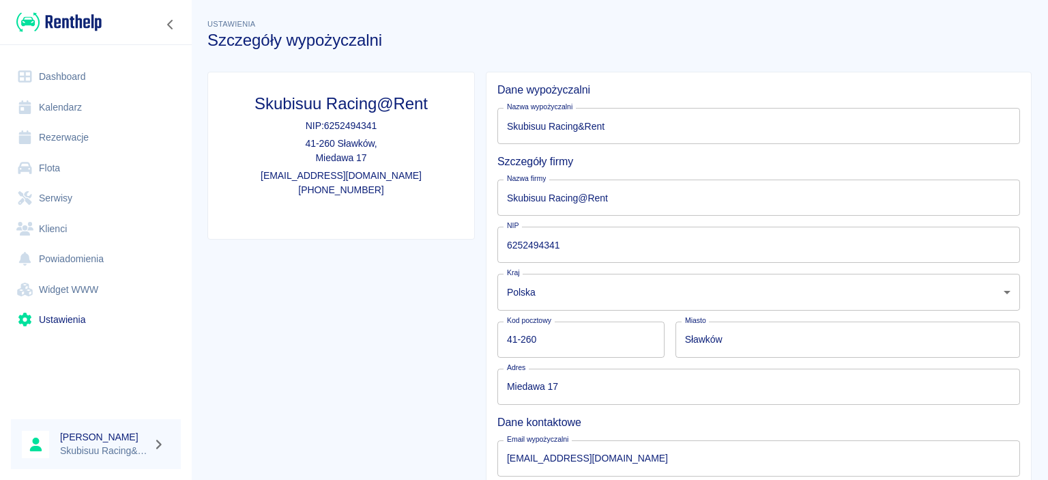
type input "Miedawa 17"
type input "[EMAIL_ADDRESS][DOMAIN_NAME]"
type input "[PHONE_NUMBER]"
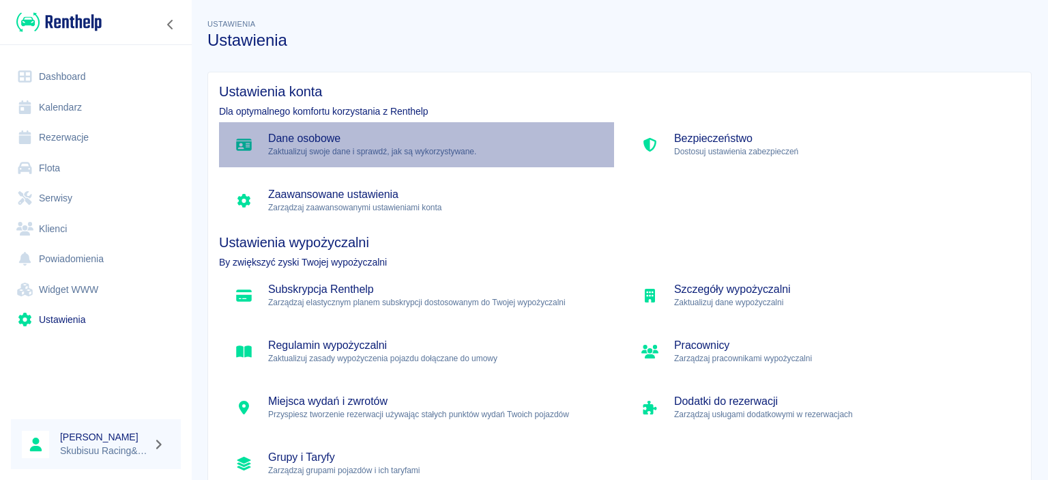
click at [491, 156] on p "Zaktualizuj swoje dane i sprawdź, jak są wykorzystywane." at bounding box center [435, 151] width 335 height 12
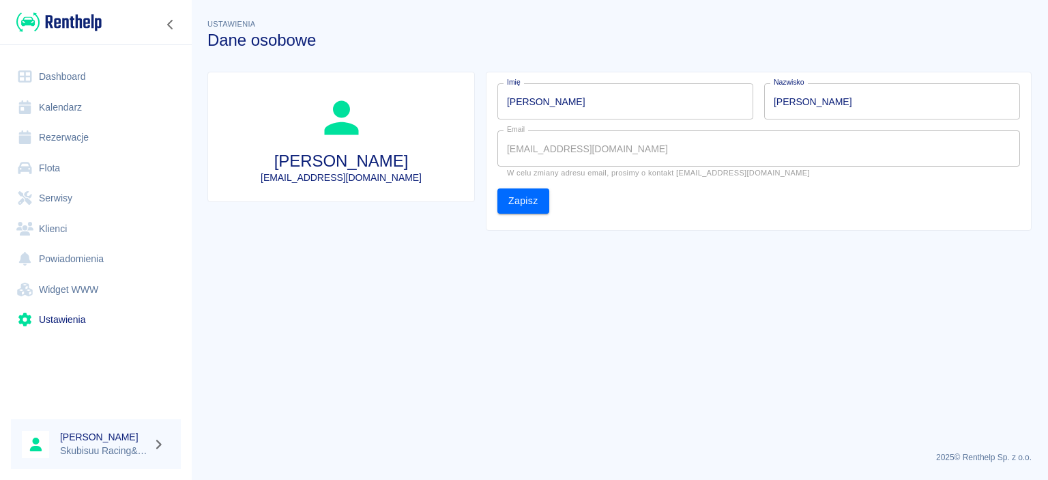
click at [40, 16] on img at bounding box center [58, 22] width 85 height 23
